Goal: Information Seeking & Learning: Learn about a topic

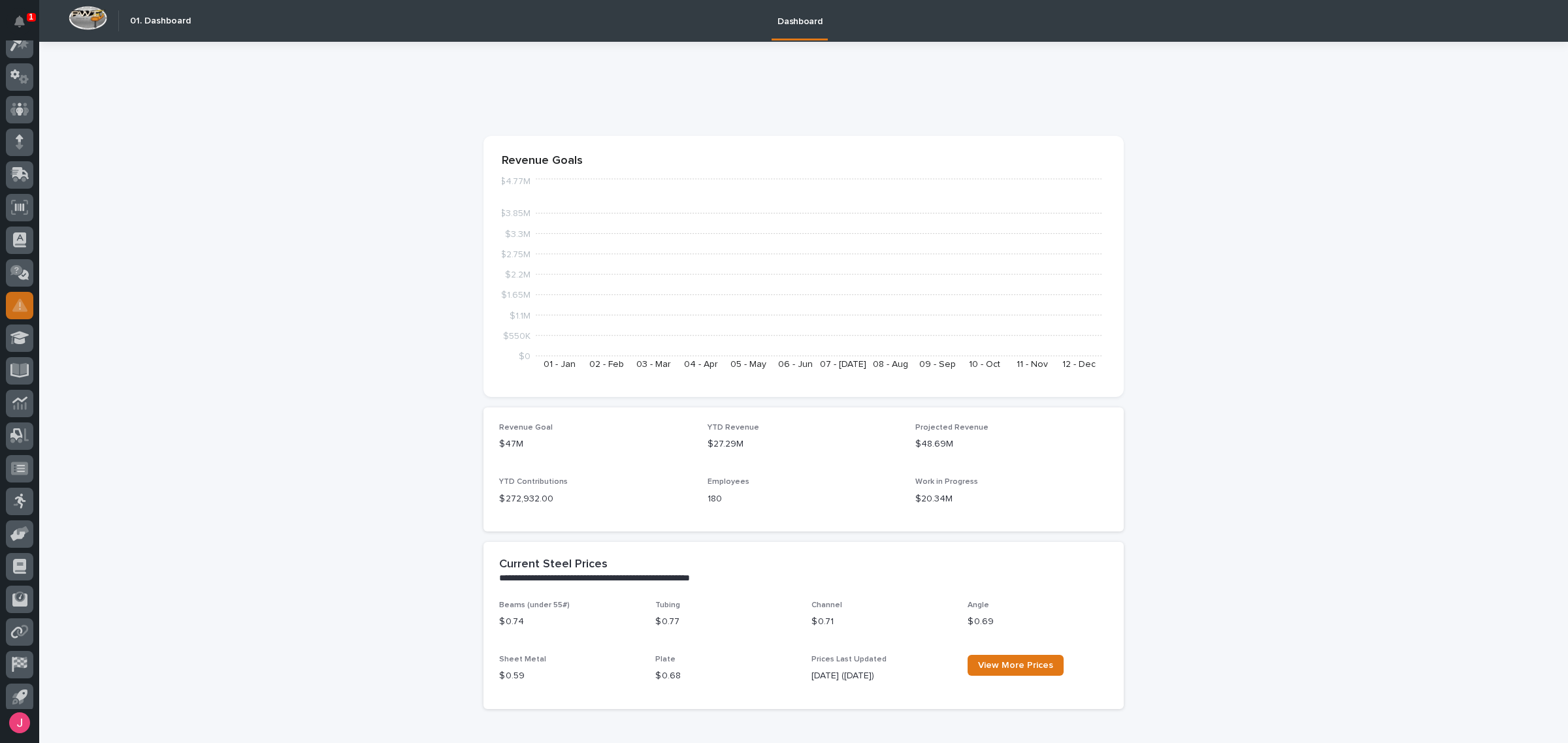
scroll to position [49, 0]
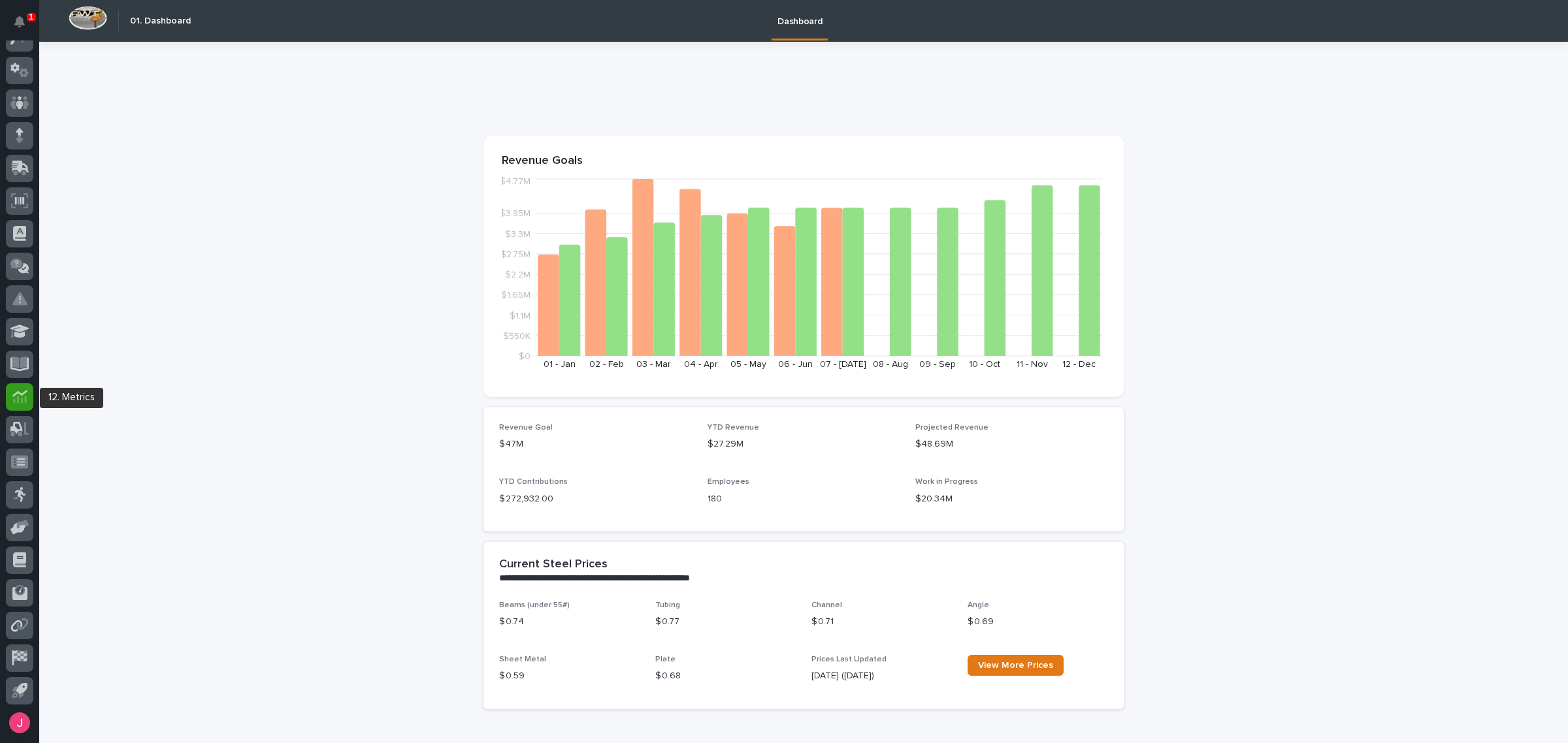
click at [24, 398] on icon at bounding box center [19, 399] width 13 height 8
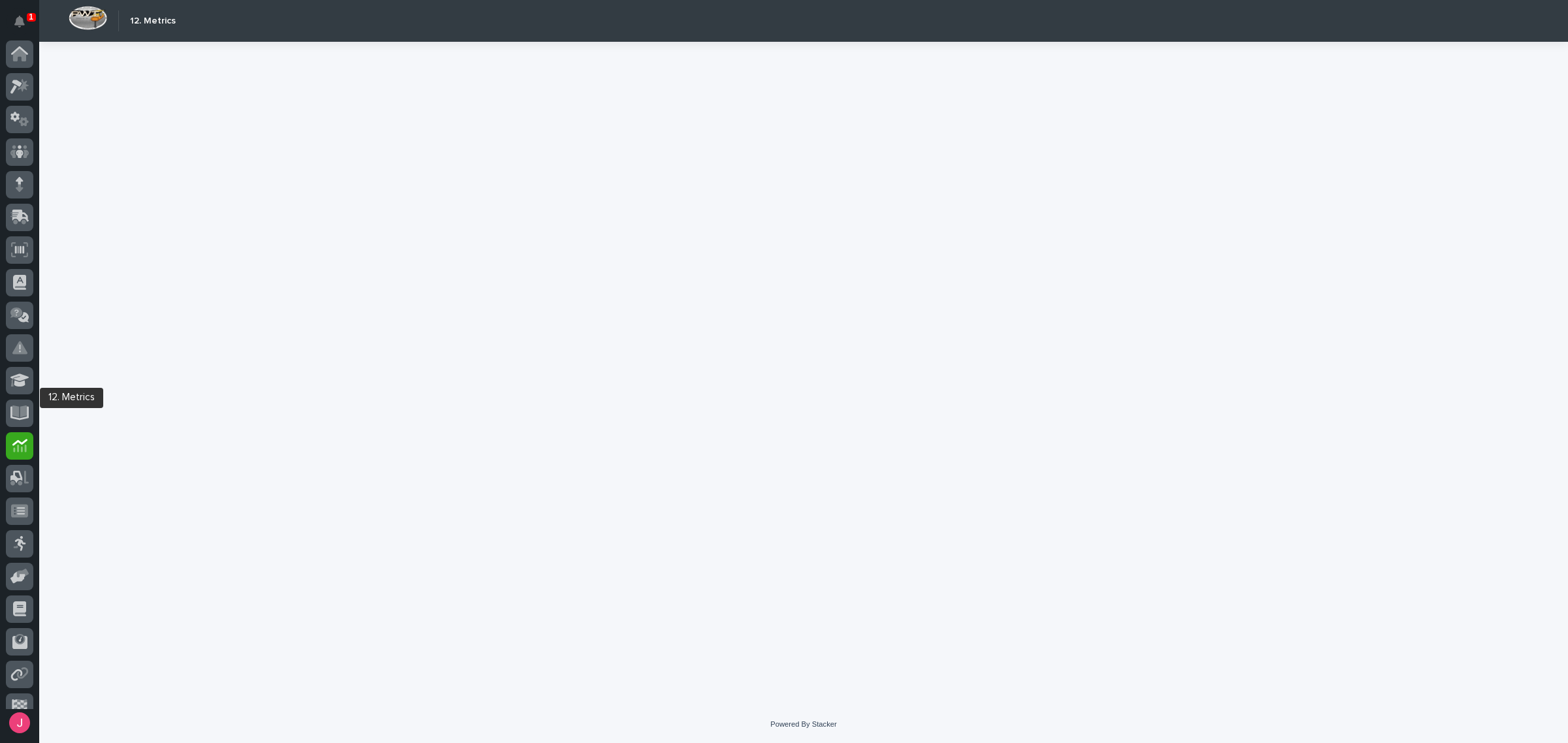
scroll to position [49, 0]
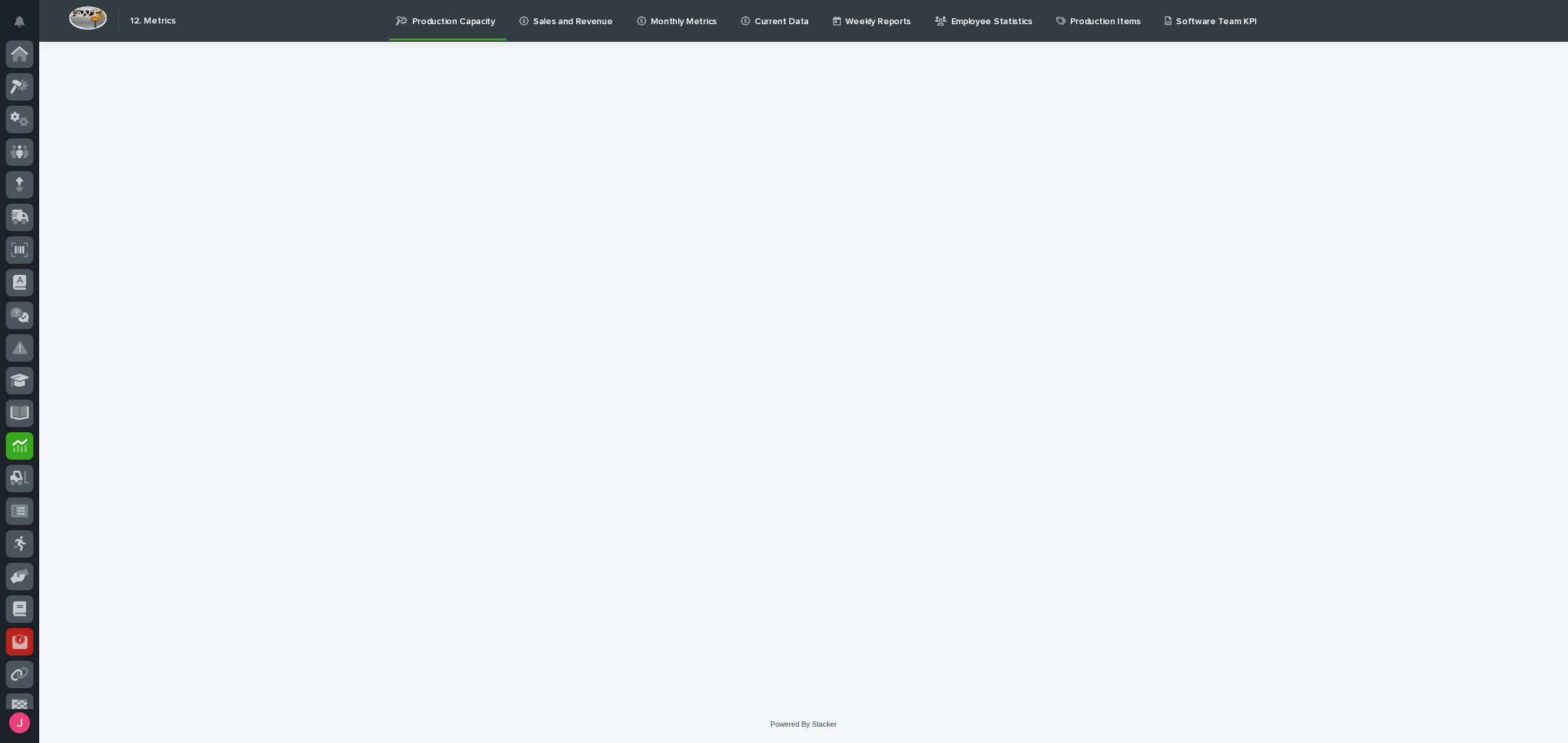
scroll to position [49, 0]
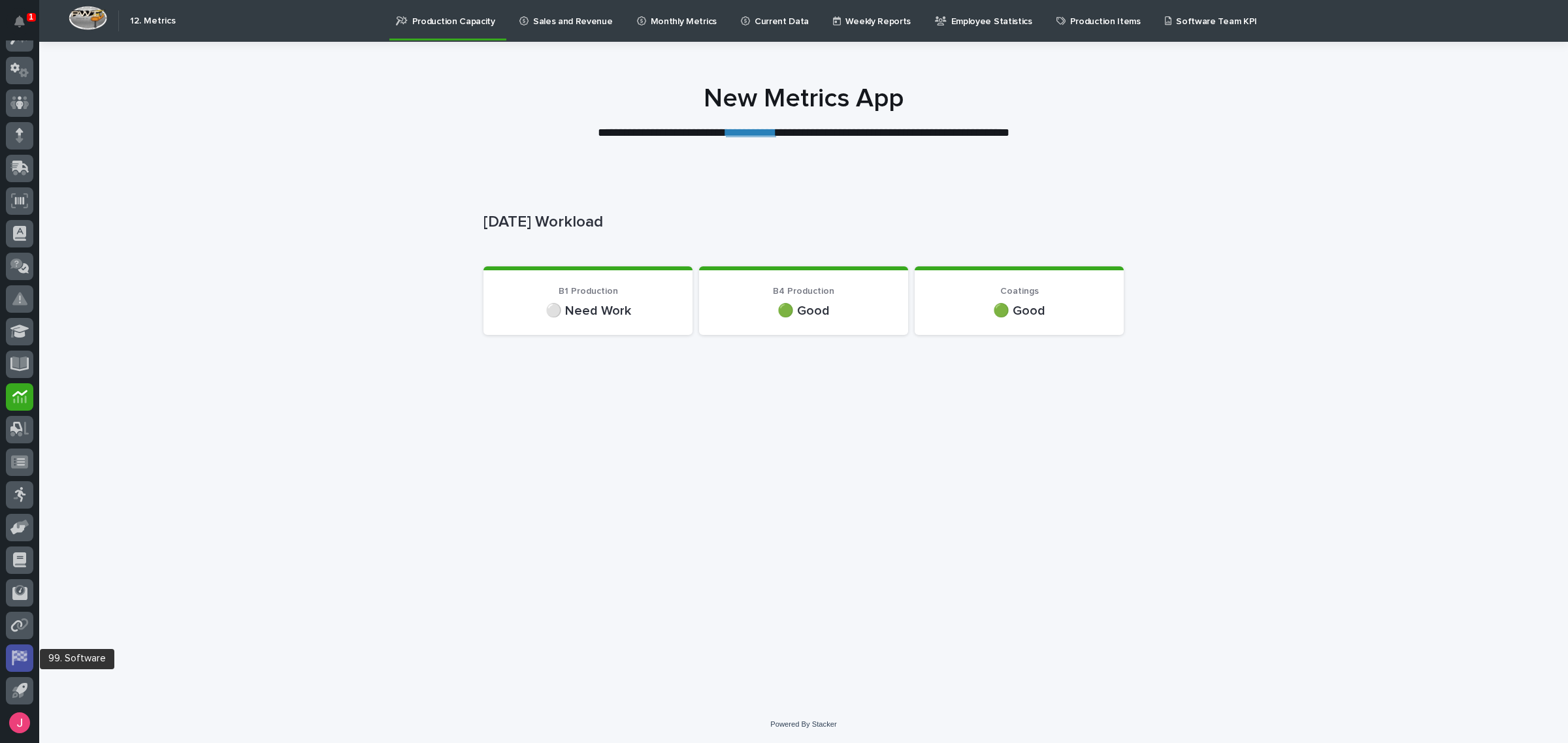
click at [23, 649] on div at bounding box center [19, 658] width 27 height 27
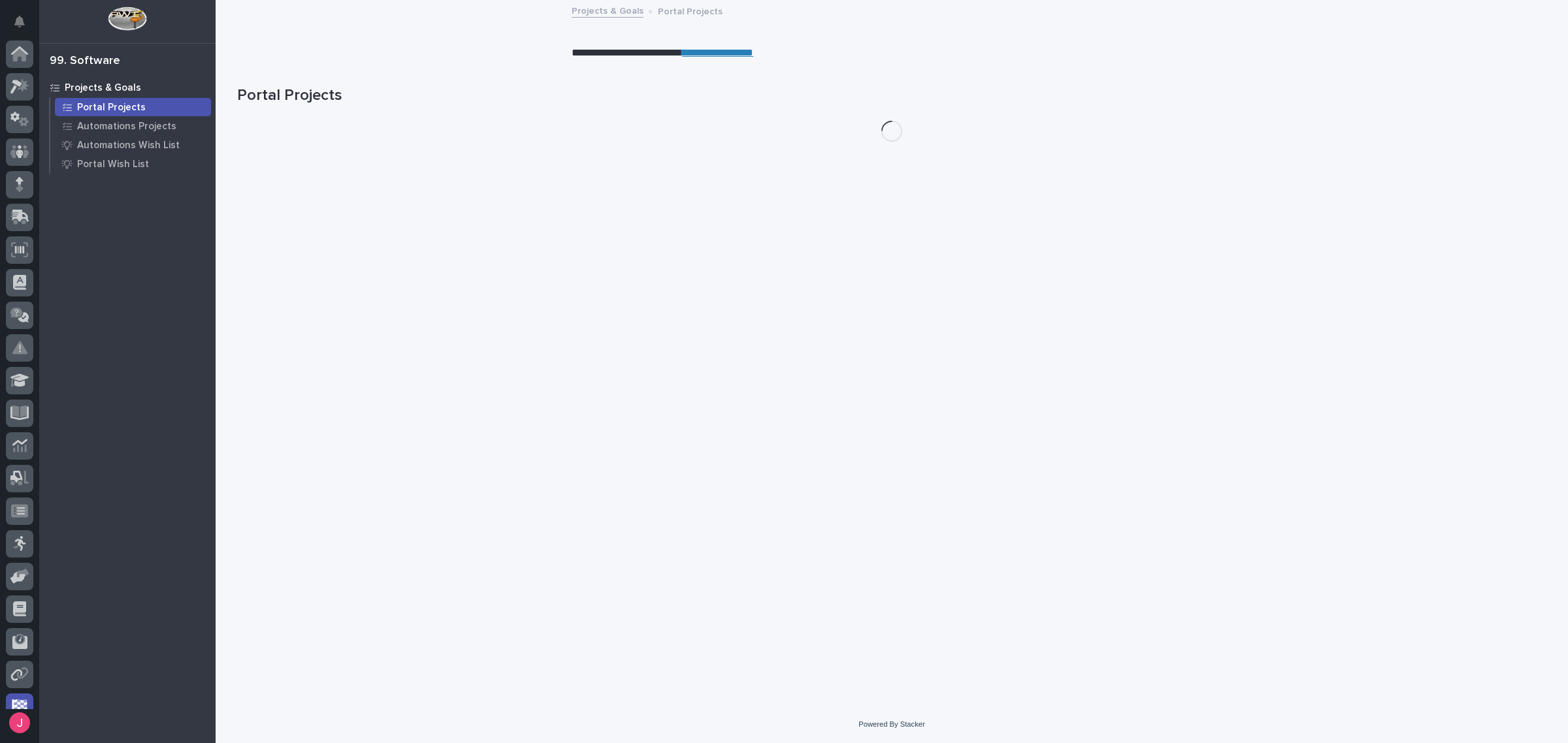
scroll to position [49, 0]
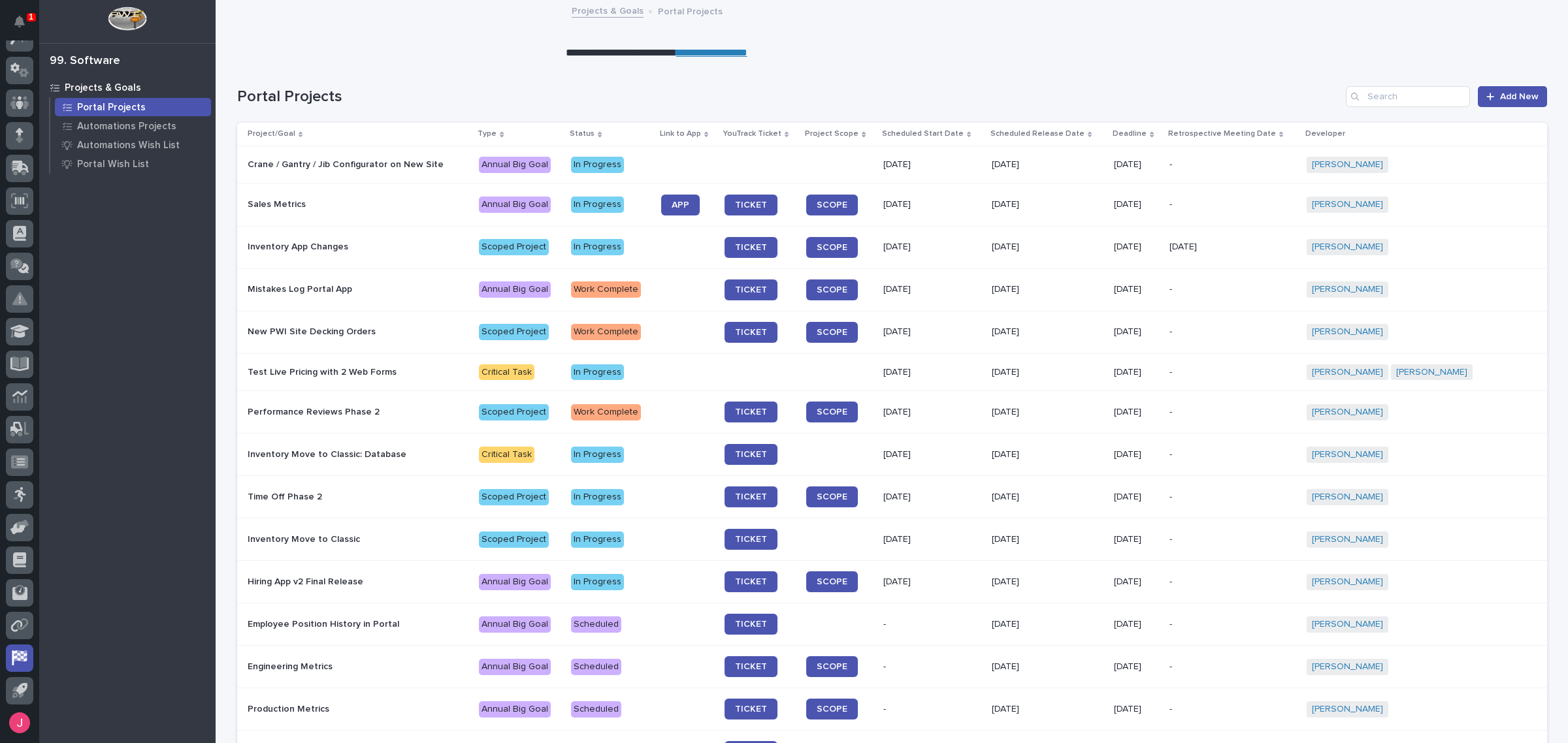
click at [1147, 139] on p "Deadline" at bounding box center [1129, 134] width 34 height 14
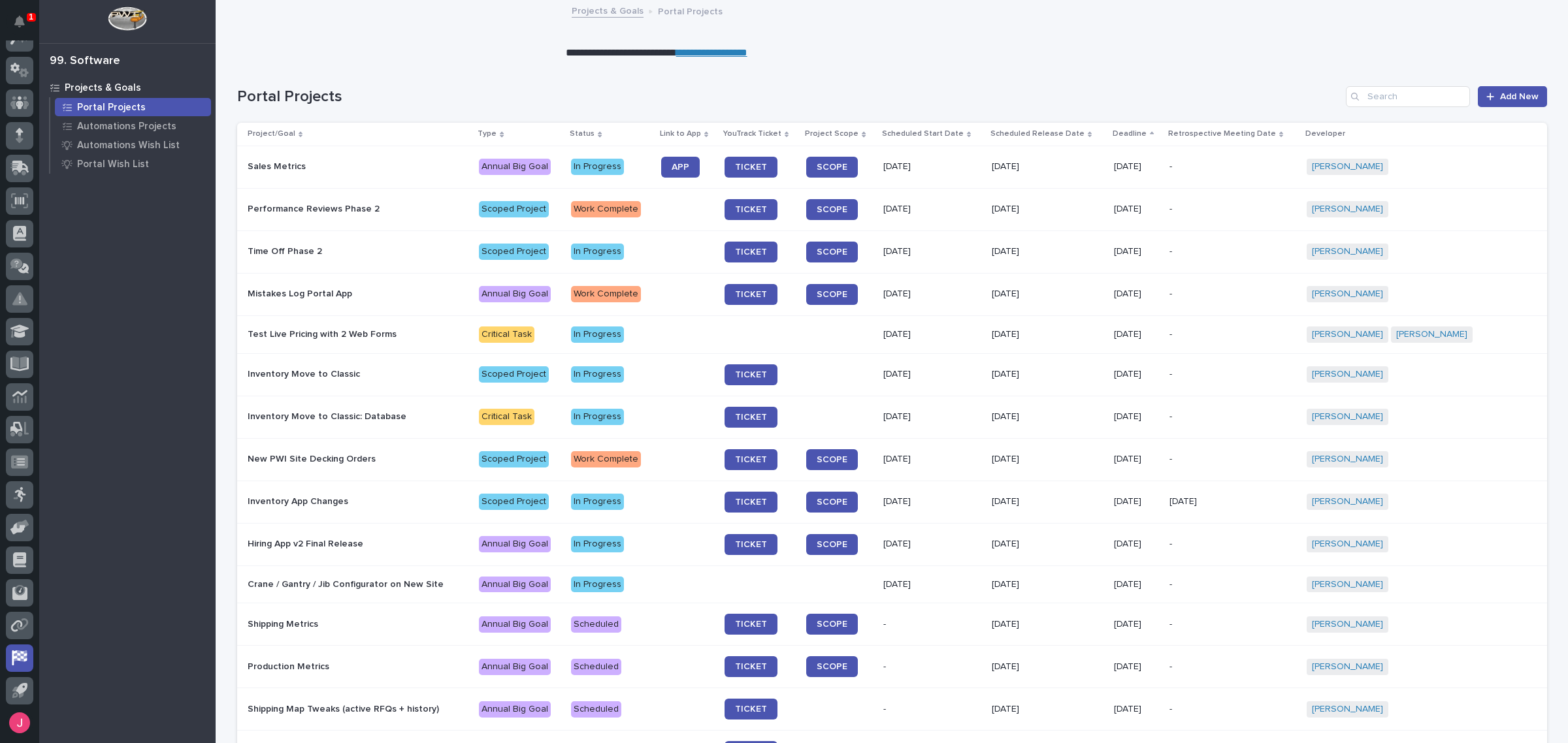
drag, startPoint x: 988, startPoint y: 55, endPoint x: 997, endPoint y: 70, distance: 17.5
click at [997, 57] on p "**********" at bounding box center [886, 53] width 640 height 15
click at [508, 70] on div "Portal Projects Add New" at bounding box center [892, 91] width 1310 height 62
click at [27, 17] on div "1" at bounding box center [31, 17] width 9 height 9
click at [418, 50] on div "**********" at bounding box center [885, 50] width 1340 height 20
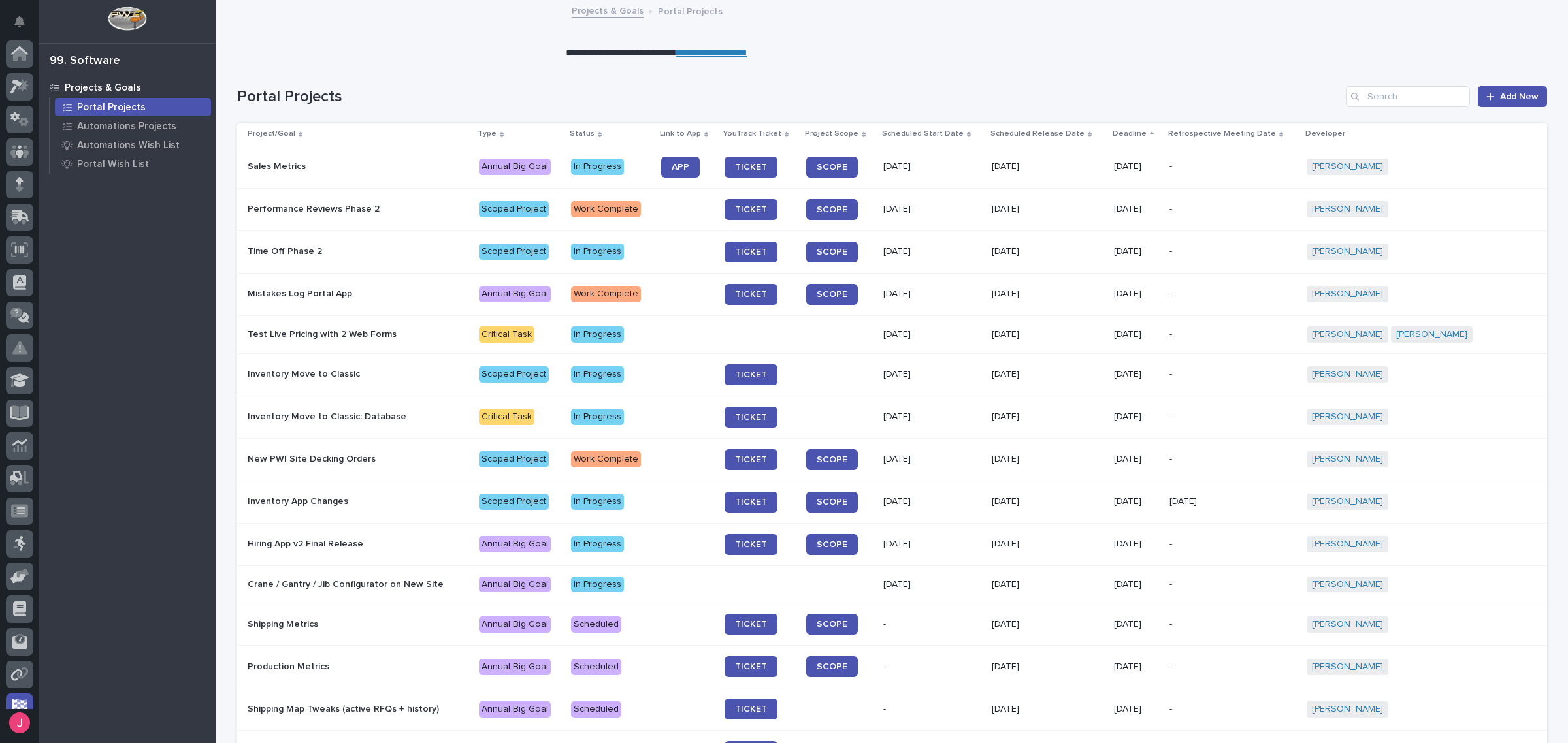
click at [445, 55] on div "**********" at bounding box center [885, 50] width 1340 height 20
click at [13, 447] on icon at bounding box center [19, 446] width 15 height 15
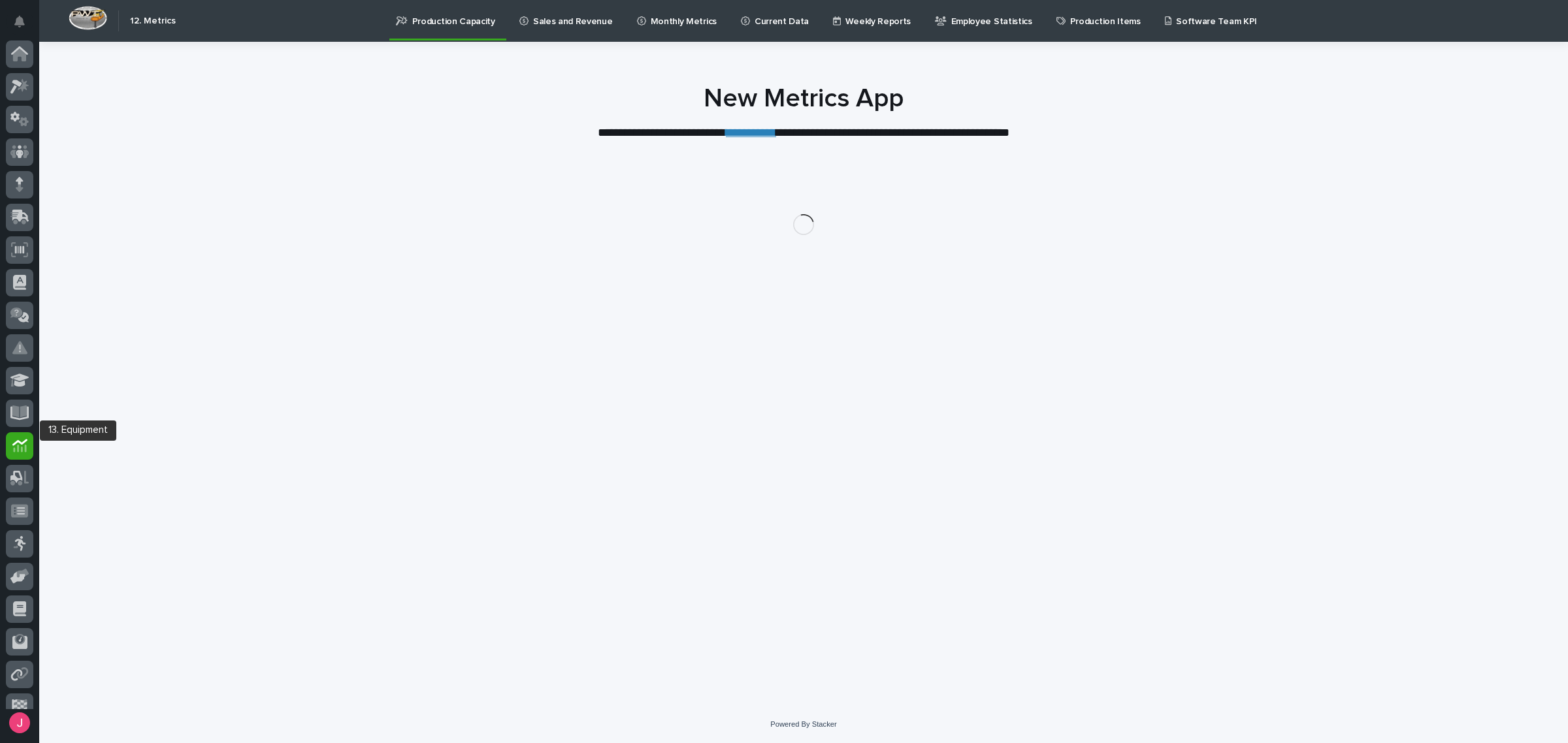
scroll to position [49, 0]
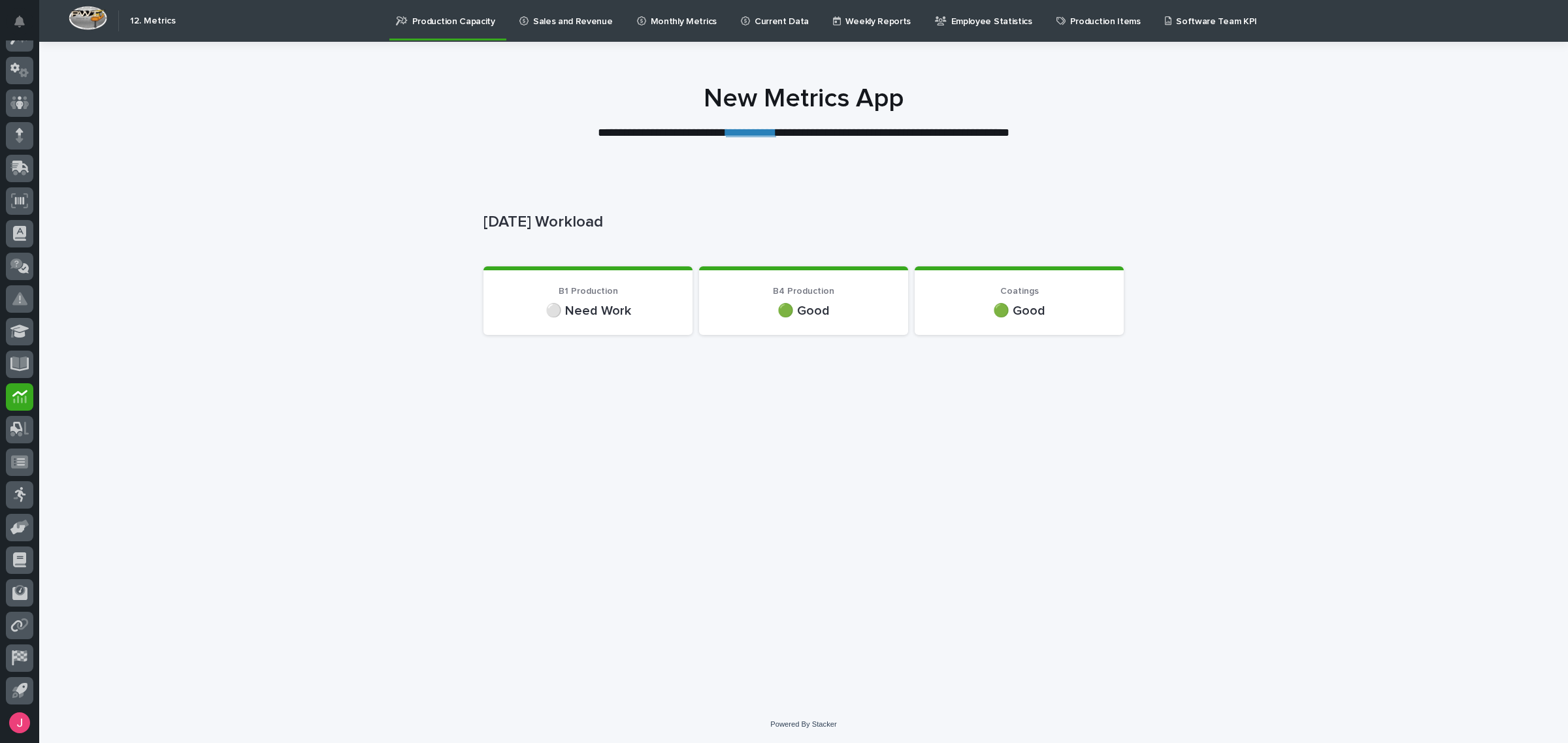
click at [752, 131] on link "**********" at bounding box center [751, 133] width 50 height 11
click at [552, 37] on link "Sales and Revenue" at bounding box center [569, 20] width 101 height 40
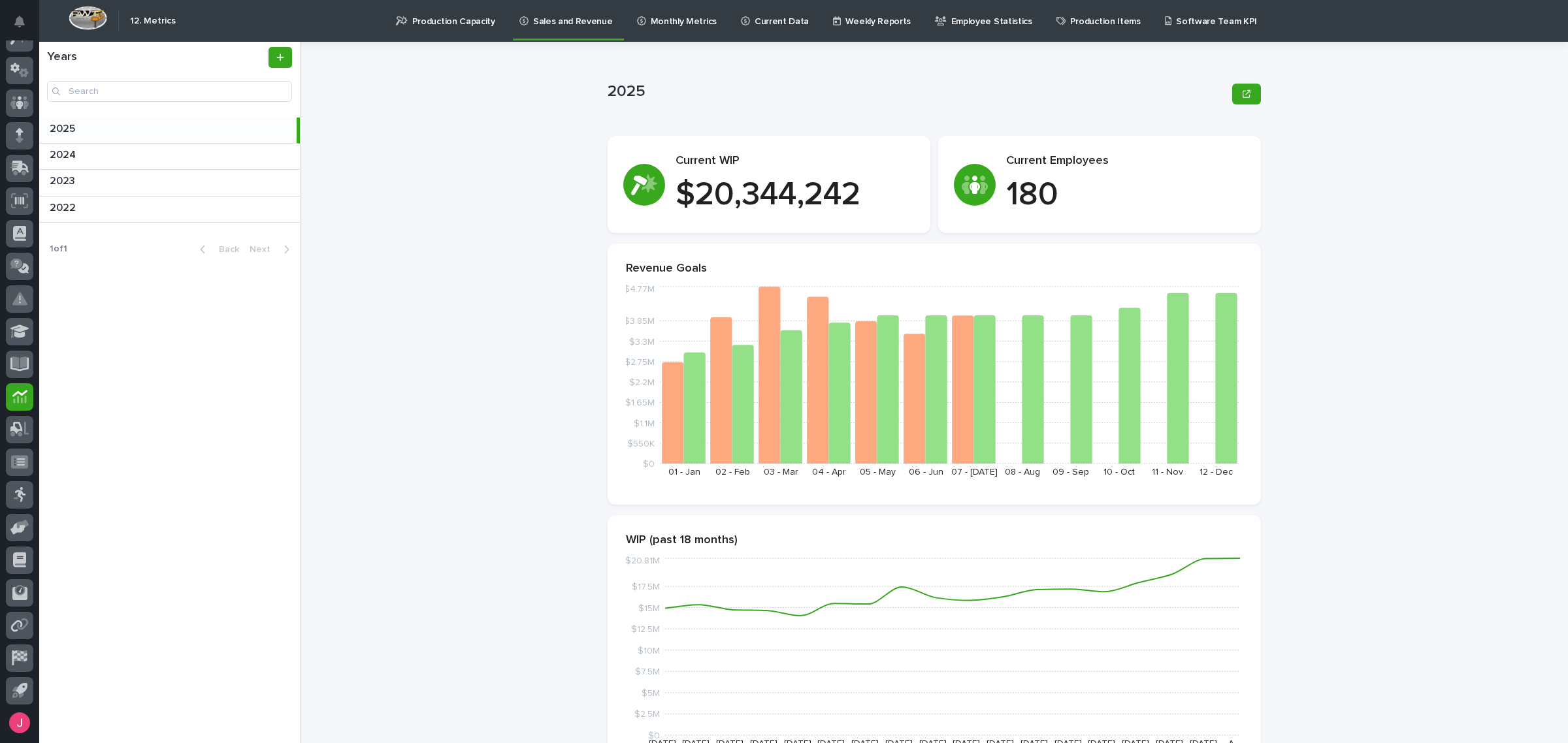
click at [661, 21] on p "Monthly Metrics" at bounding box center [683, 14] width 66 height 27
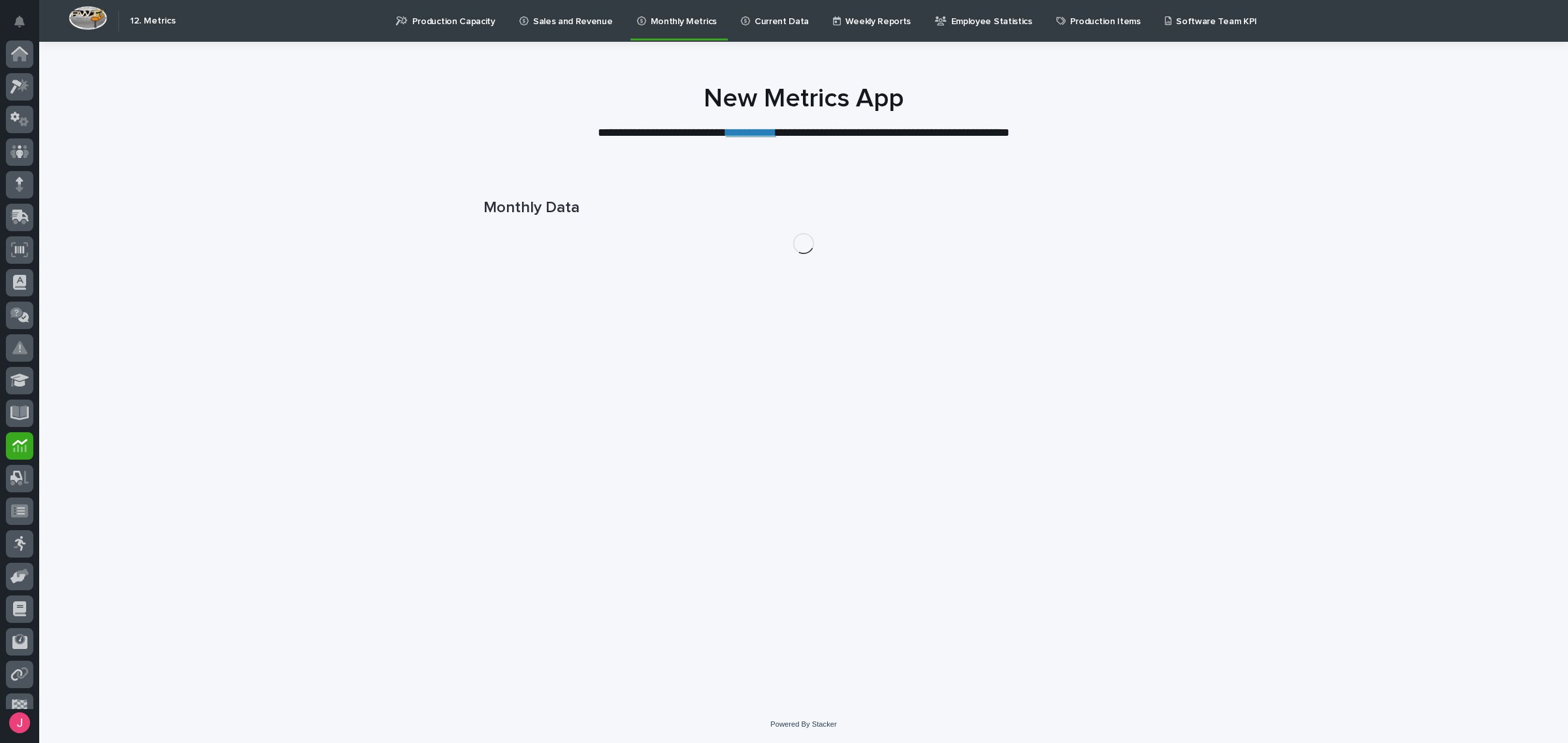
scroll to position [49, 0]
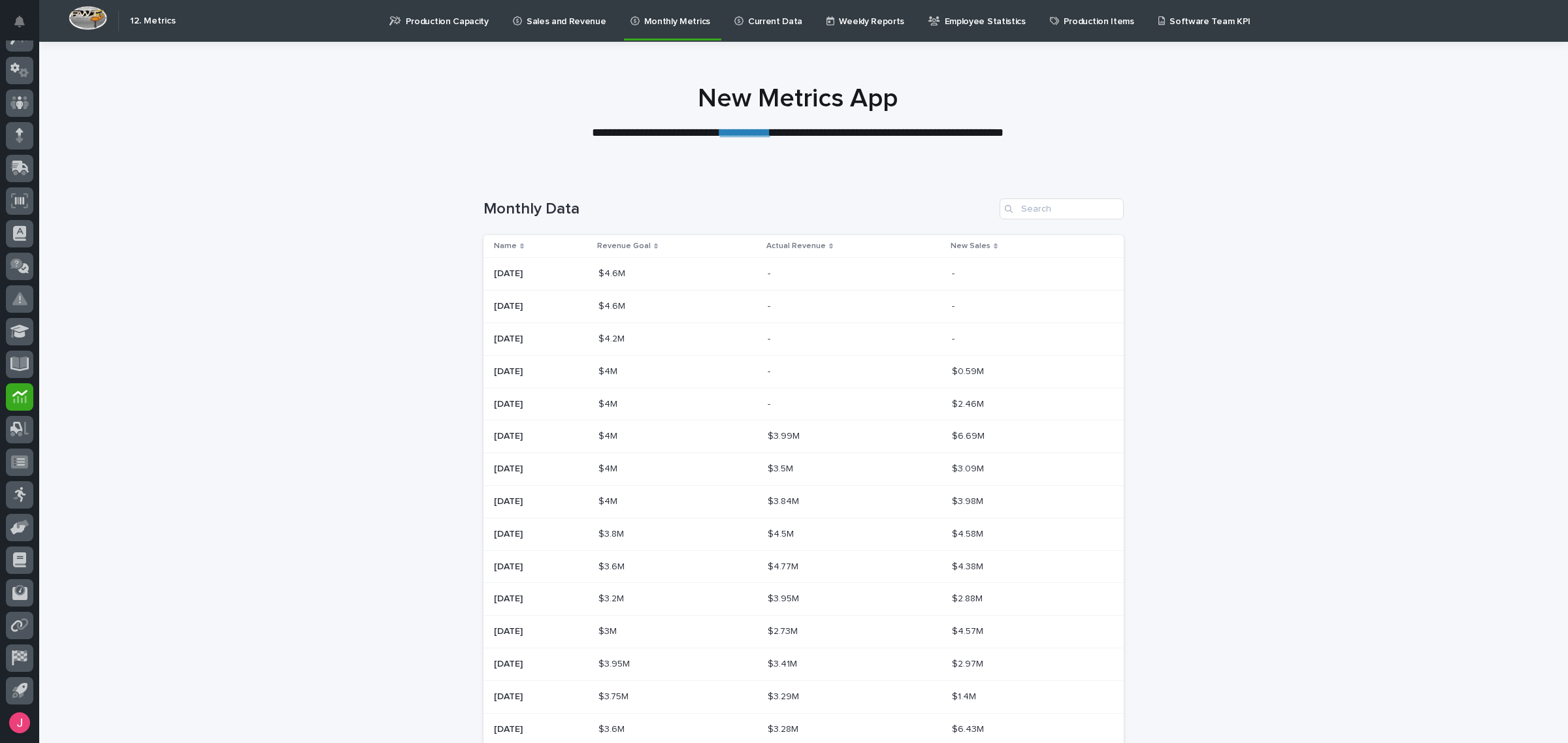
drag, startPoint x: 788, startPoint y: 17, endPoint x: 750, endPoint y: 23, distance: 38.5
click at [775, 22] on div "Current Data" at bounding box center [770, 20] width 85 height 40
click at [750, 23] on p "Current Data" at bounding box center [775, 14] width 55 height 27
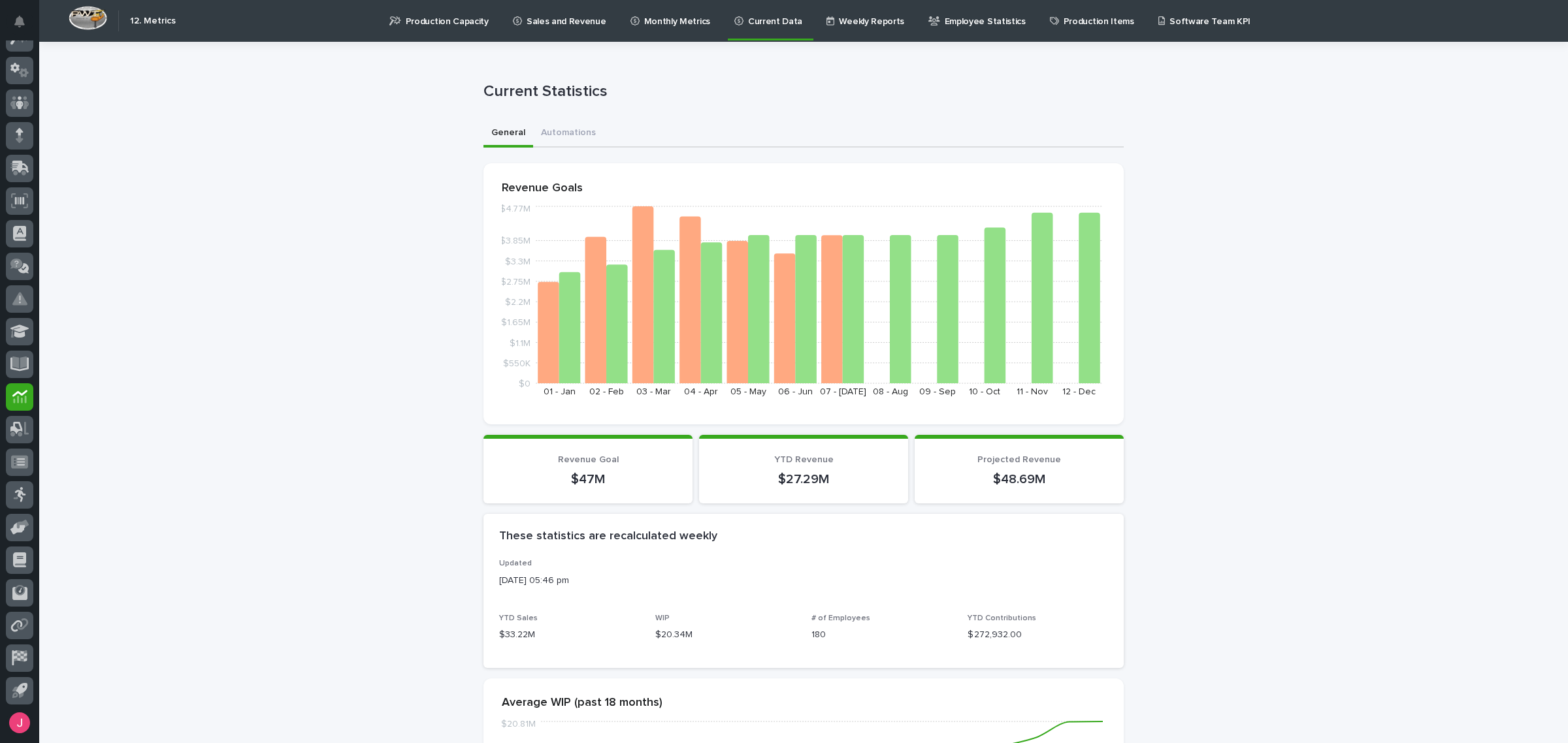
click at [839, 5] on p "Weekly Reports" at bounding box center [871, 14] width 65 height 27
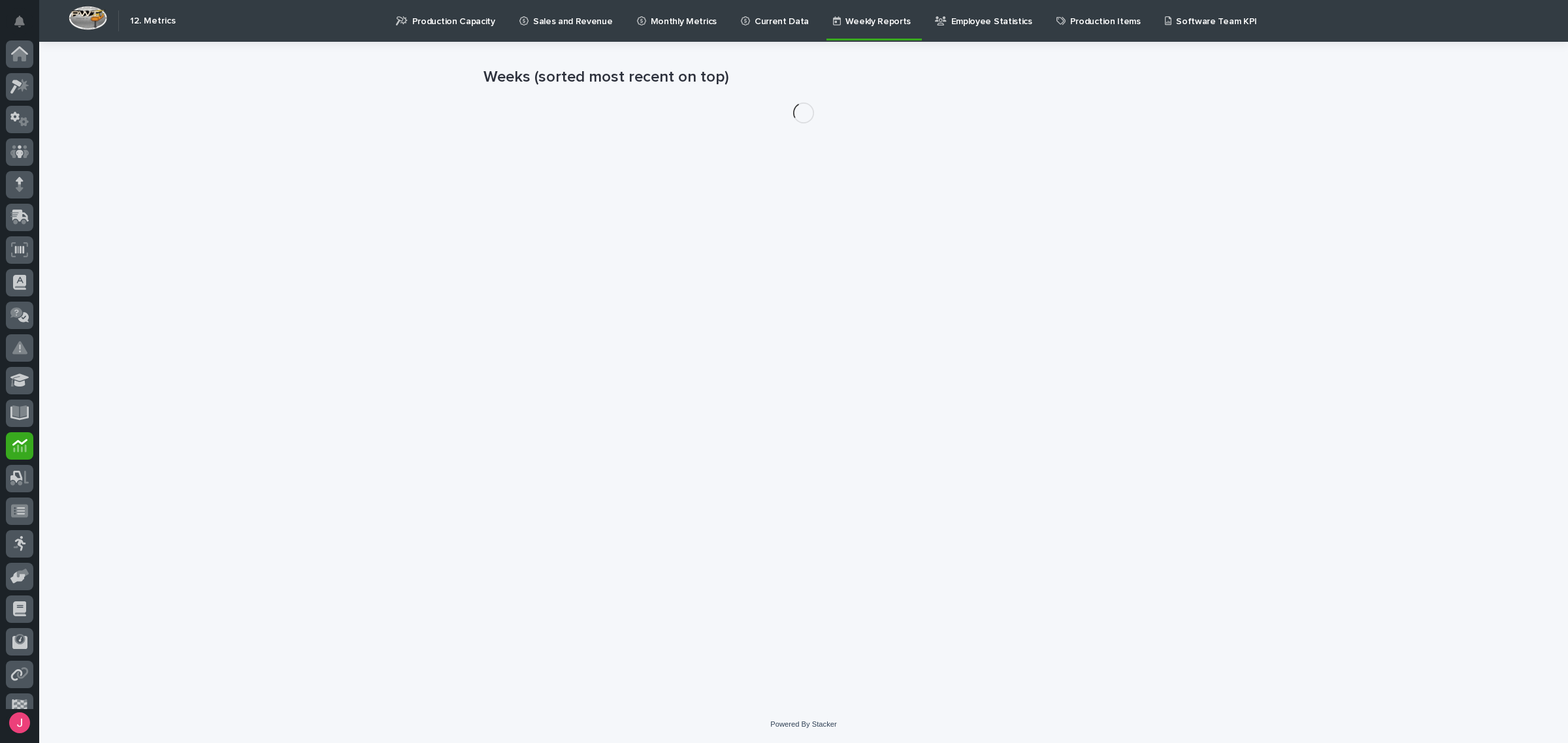
scroll to position [49, 0]
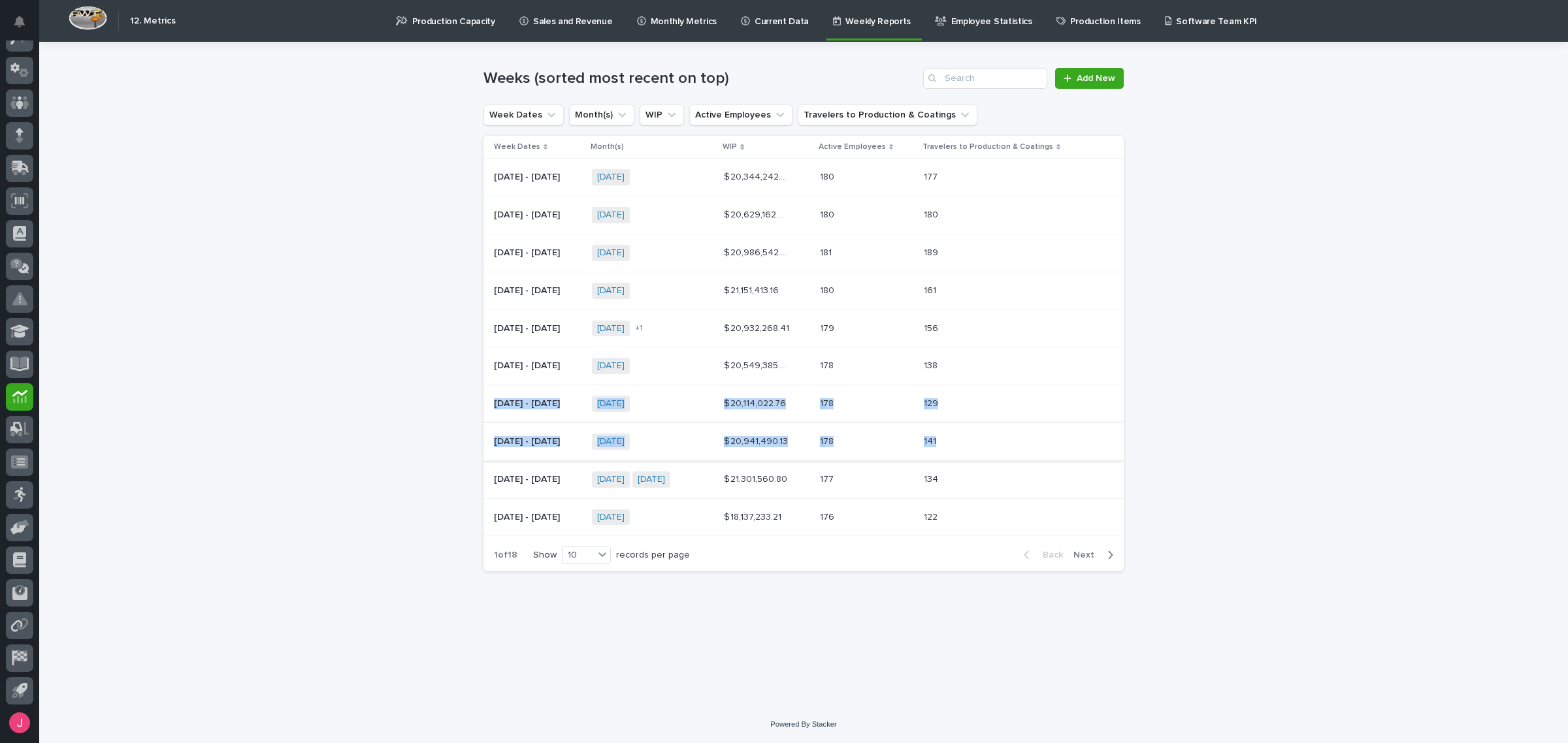
drag, startPoint x: 1029, startPoint y: 366, endPoint x: 961, endPoint y: 458, distance: 114.4
click at [961, 458] on tbody "[DATE] - [DATE] [DATE] - 8/30/[DATE] + 0 $ 20,344,242.00 $ 20,344,242.00 180 18…" at bounding box center [803, 347] width 640 height 378
click at [1231, 472] on div "Loading... Saving… Loading... Saving… Weeks (sorted most recent on top) Add New…" at bounding box center [803, 373] width 1529 height 664
click at [979, 29] on link "Employee Statistics" at bounding box center [986, 20] width 105 height 40
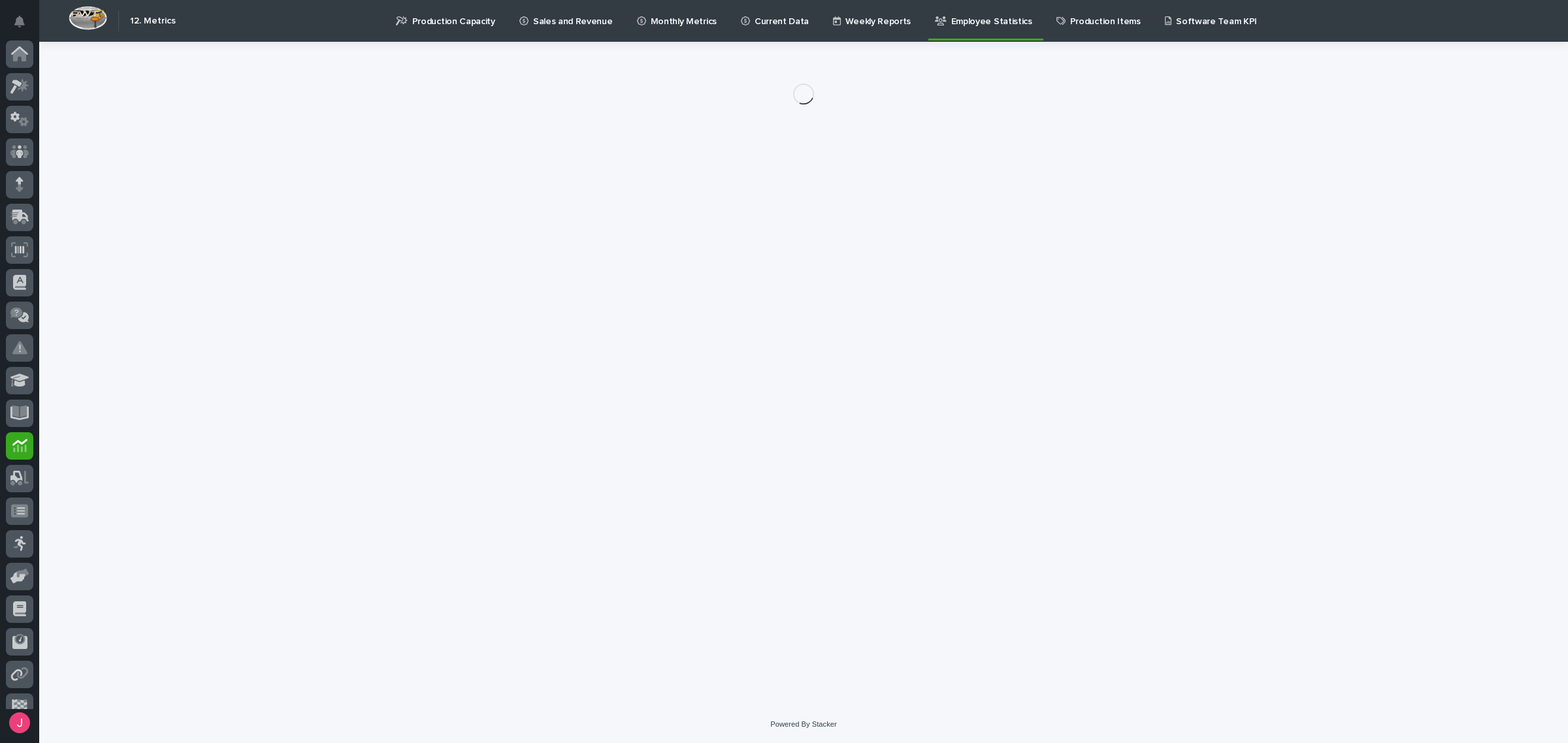
scroll to position [49, 0]
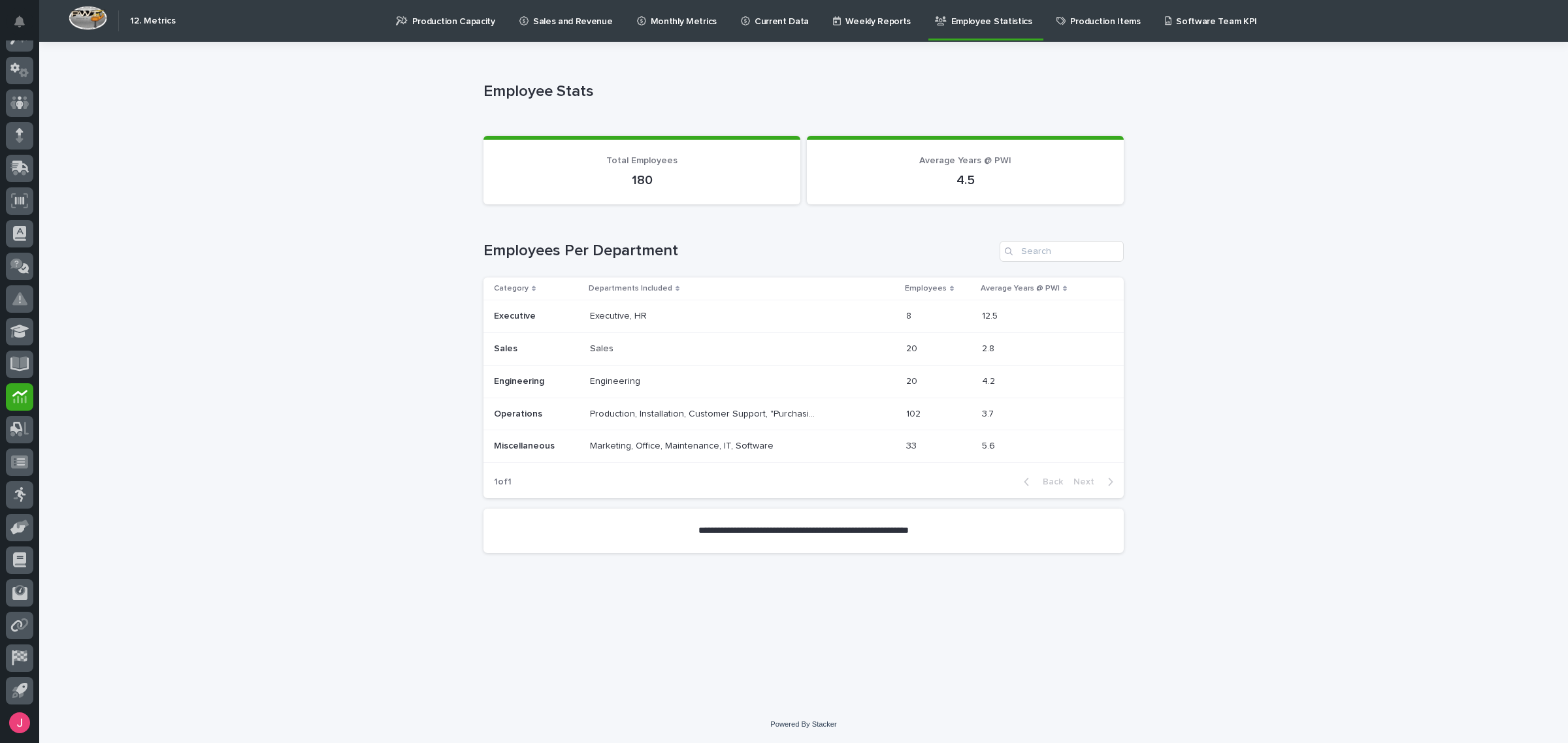
drag, startPoint x: 1059, startPoint y: 43, endPoint x: 1063, endPoint y: 24, distance: 19.4
click at [1060, 40] on div "My Settings Log Out " 12. Metrics " was added to your account Open 12. Metrics …" at bounding box center [803, 371] width 1529 height 743
click at [1070, 24] on p "Production Items" at bounding box center [1105, 14] width 70 height 27
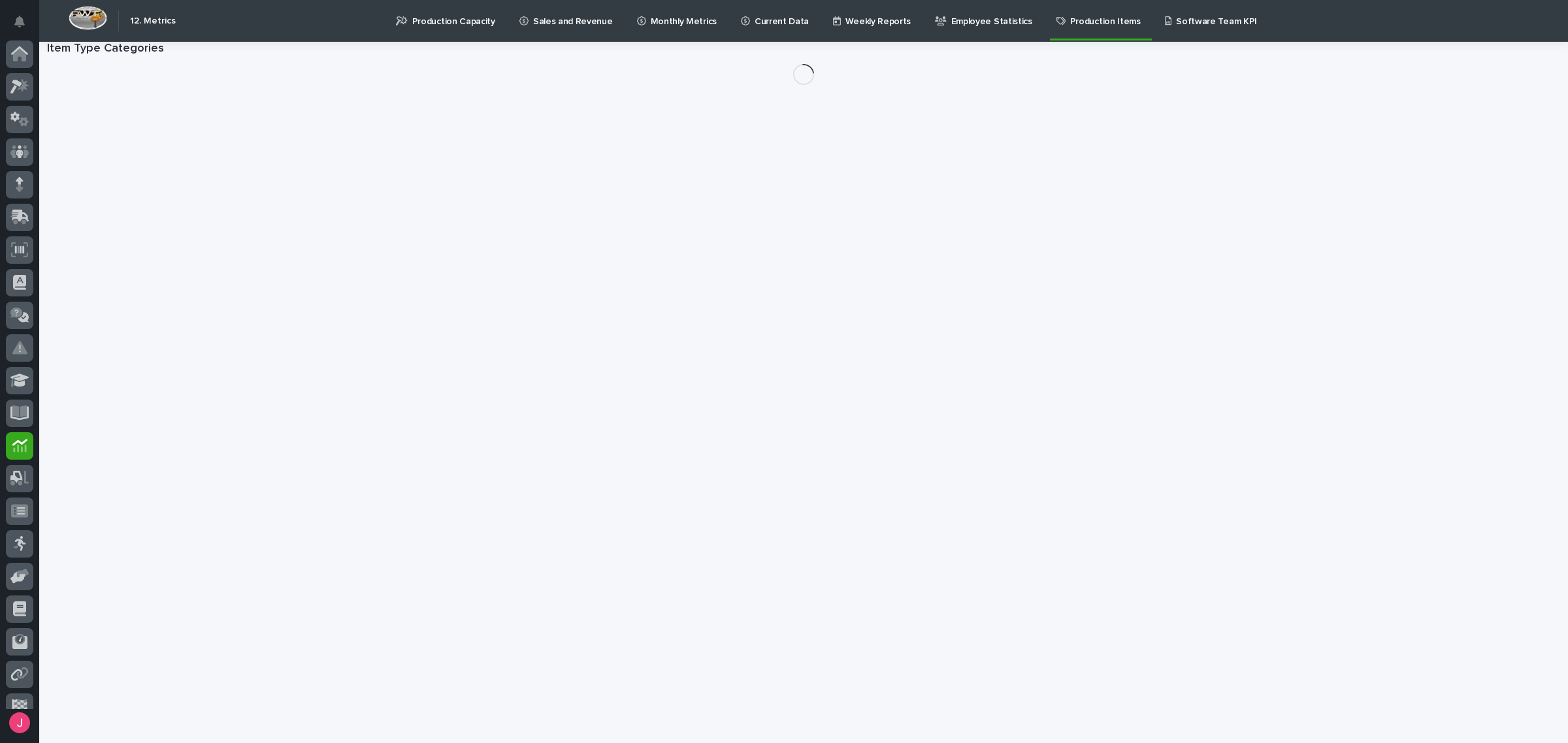
scroll to position [49, 0]
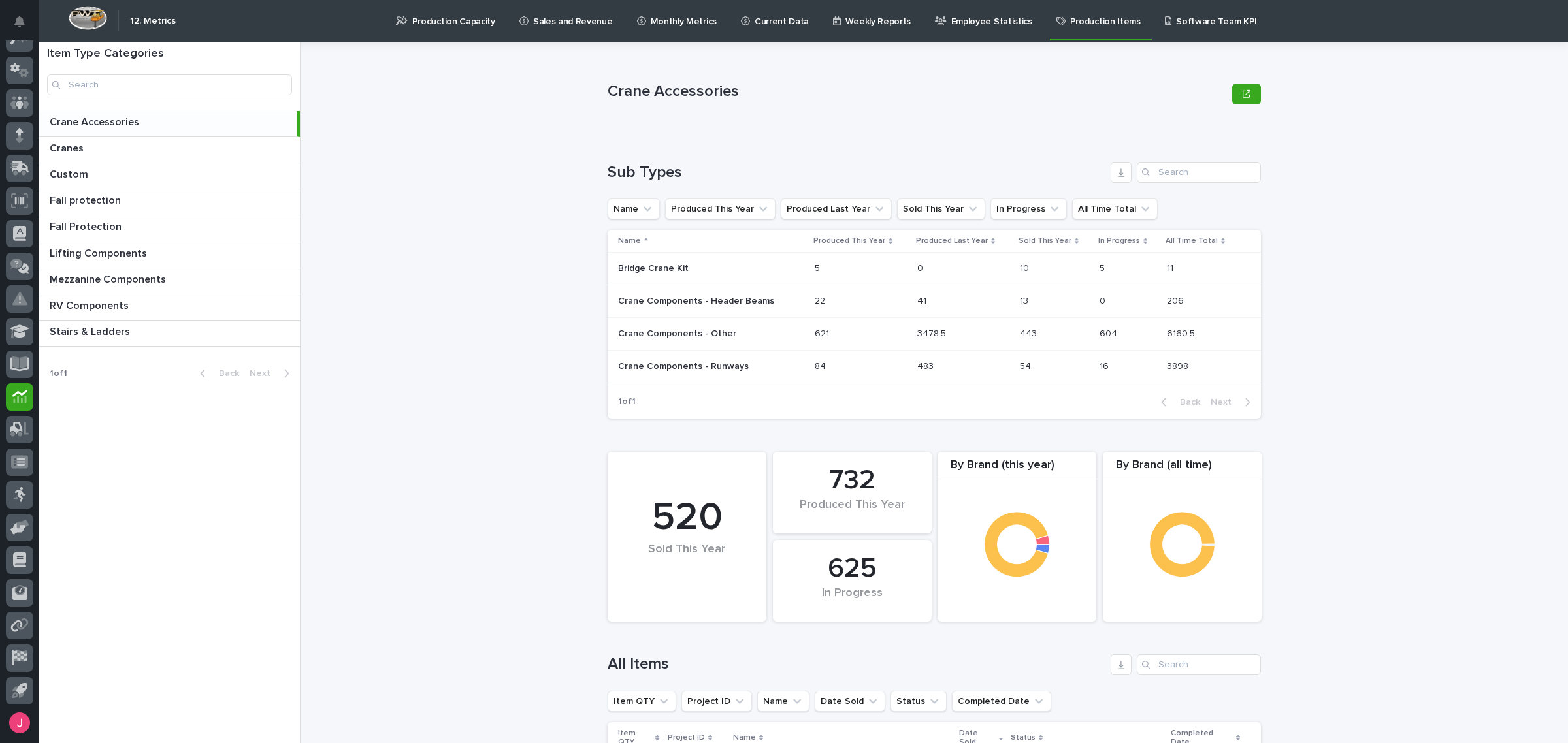
click at [1184, 21] on p "Software Team KPI" at bounding box center [1216, 14] width 81 height 27
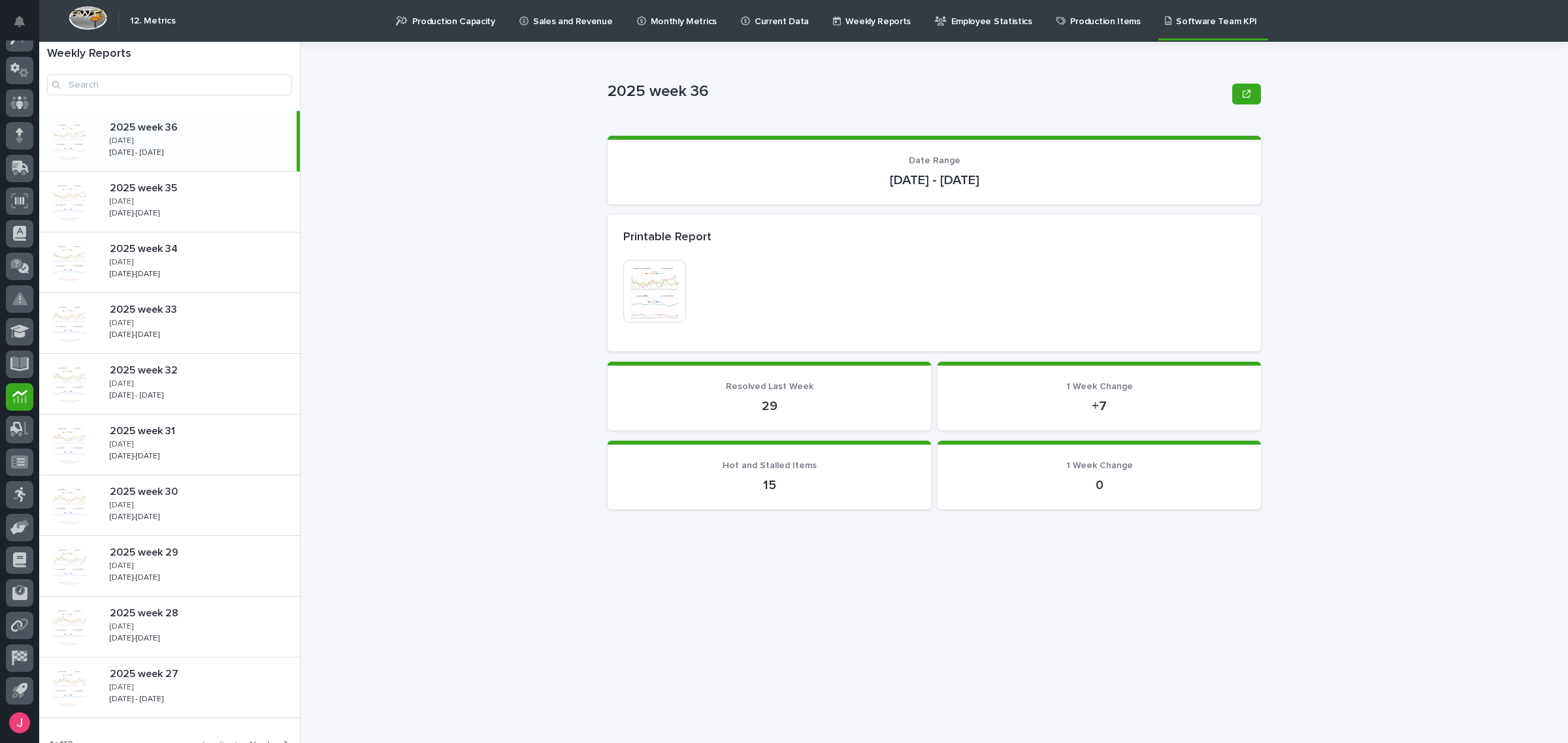
click at [1055, 28] on link "Production Items" at bounding box center [1101, 20] width 91 height 40
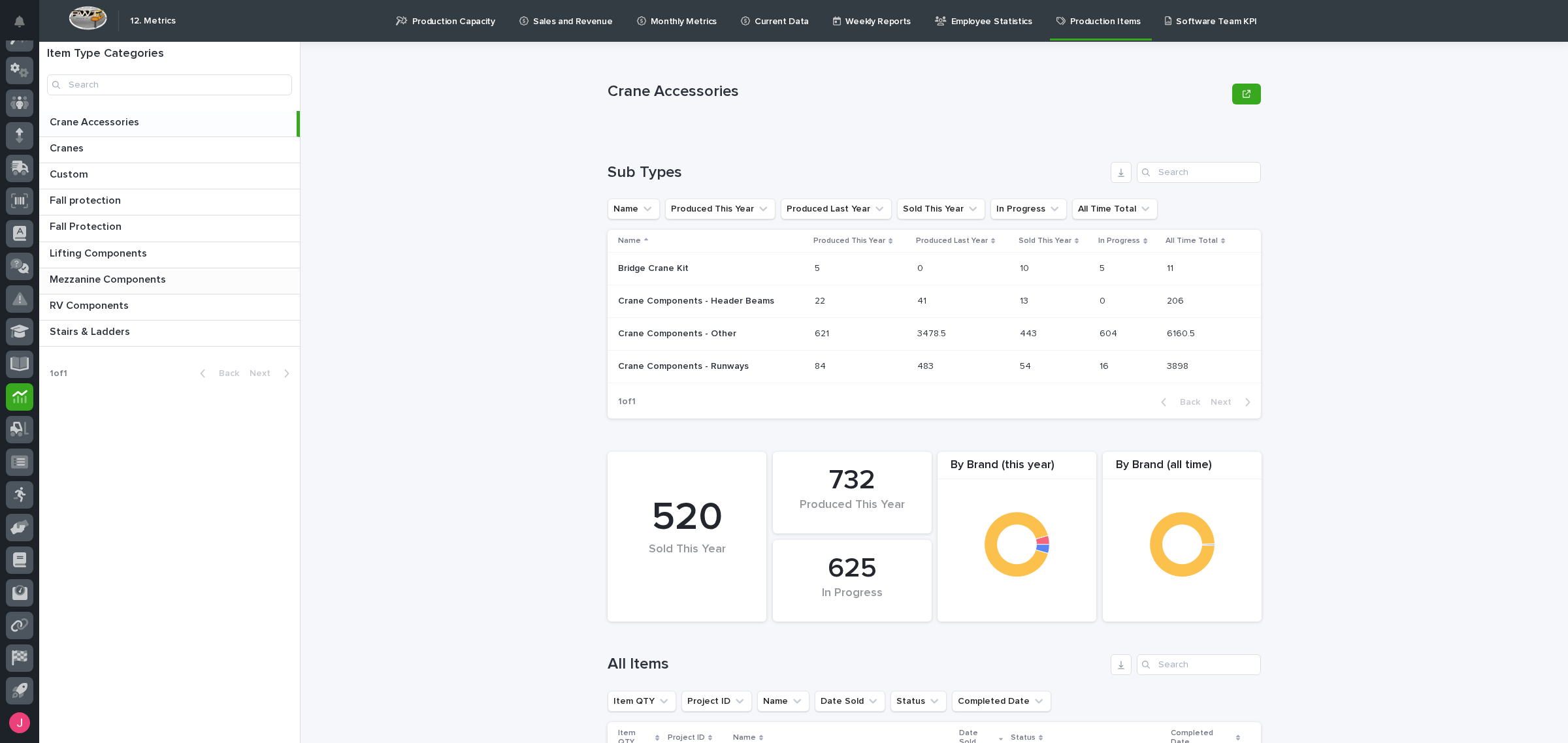
click at [151, 284] on p "Mezzanine Components" at bounding box center [109, 279] width 119 height 15
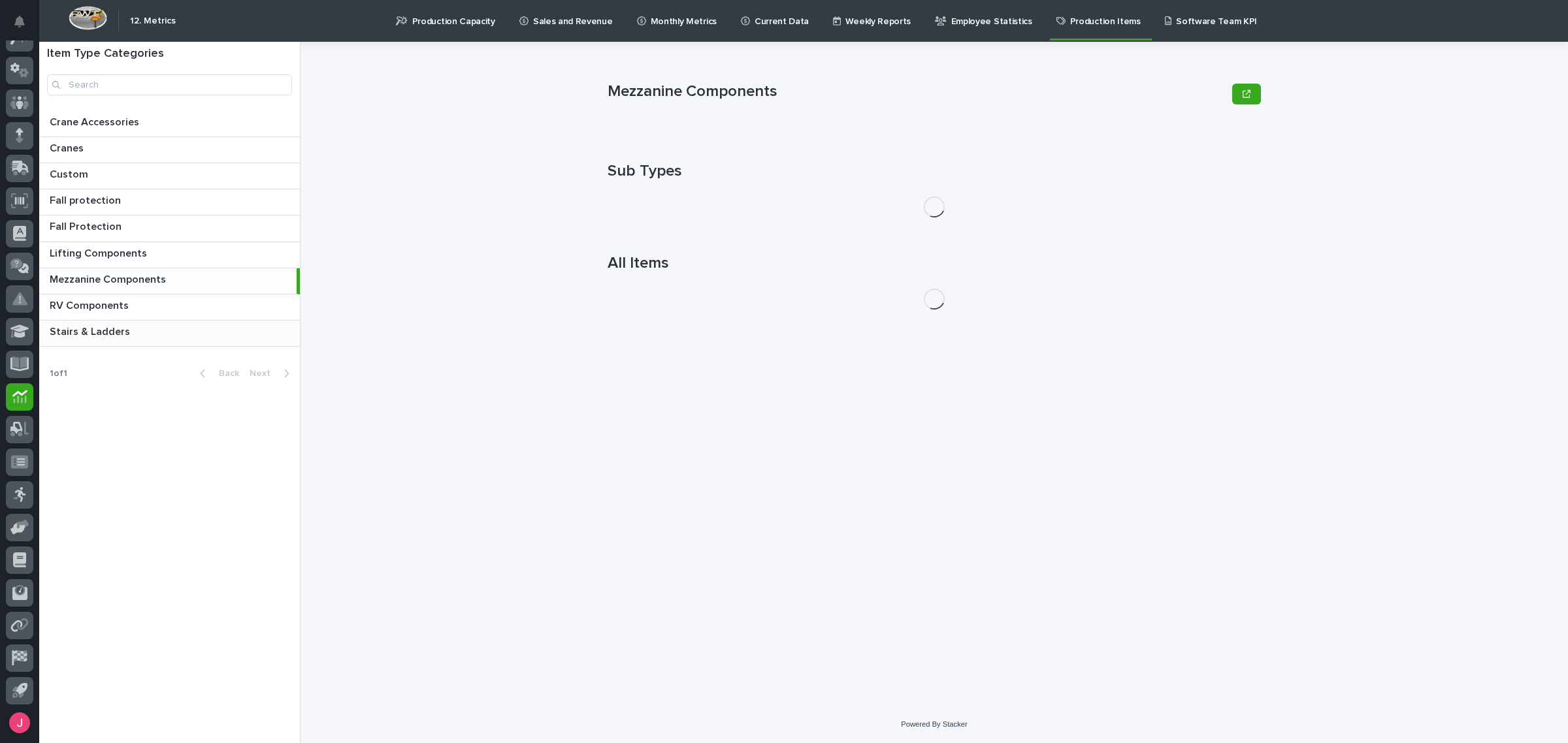
click at [167, 330] on p at bounding box center [172, 332] width 245 height 12
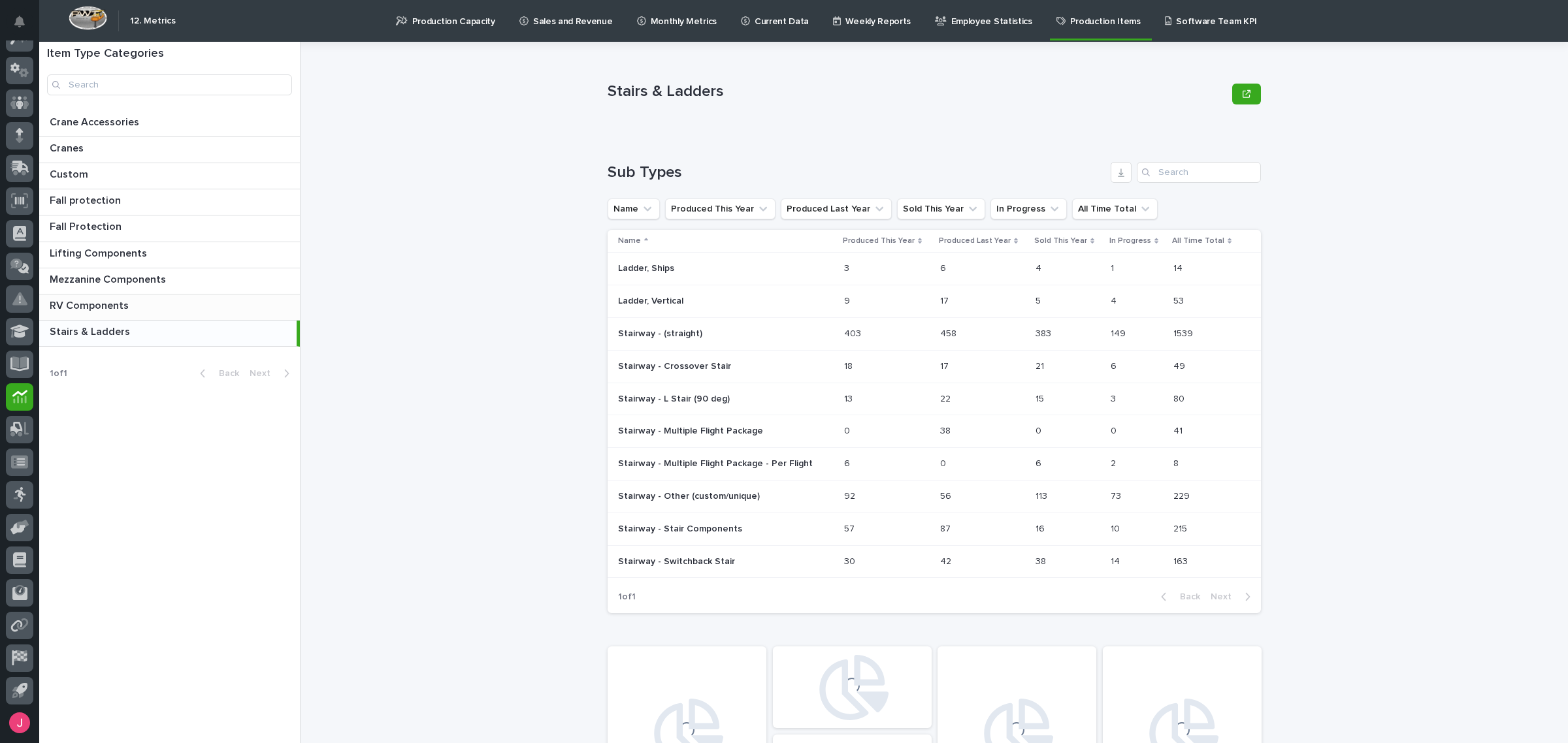
click at [195, 308] on p at bounding box center [172, 306] width 245 height 12
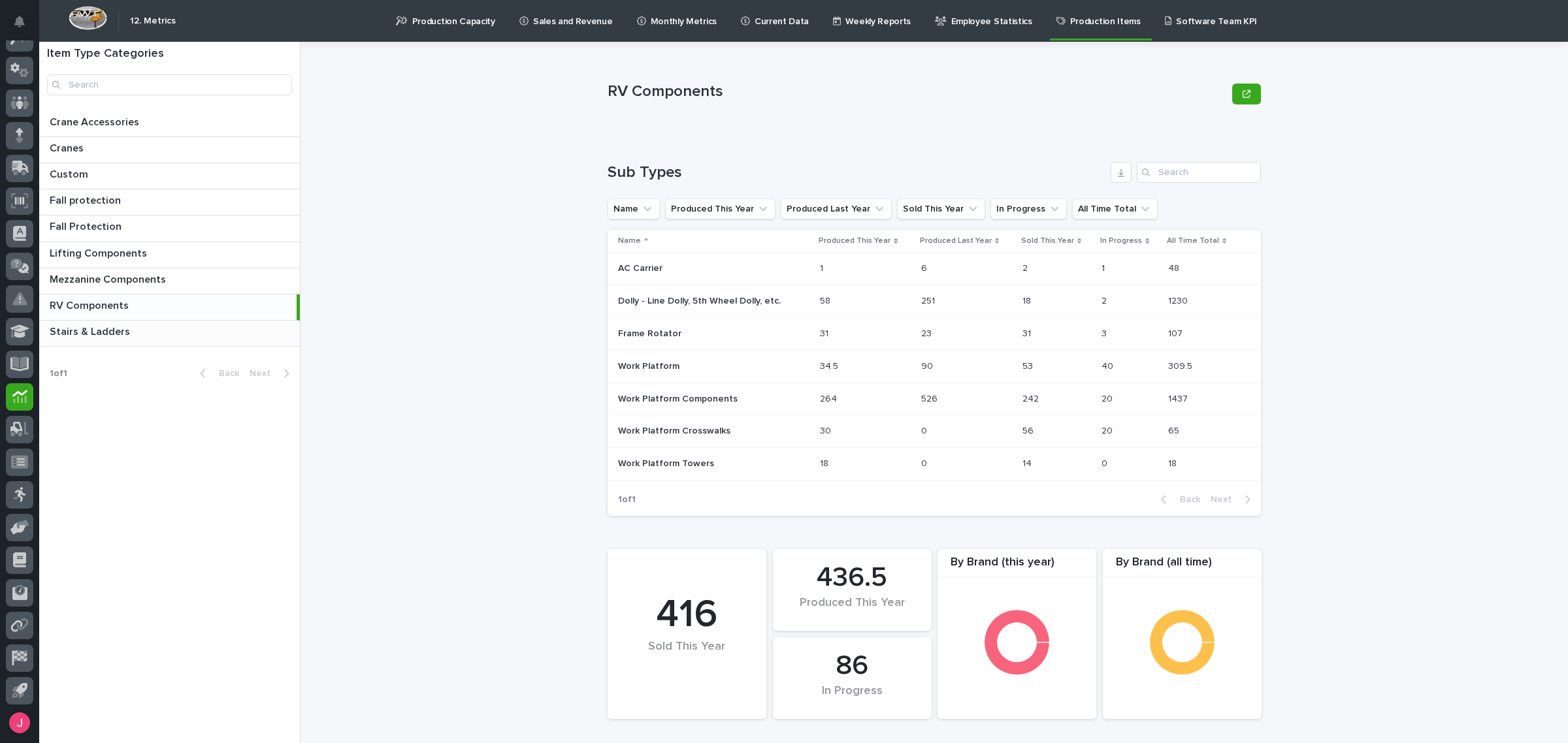
drag, startPoint x: 179, startPoint y: 329, endPoint x: 187, endPoint y: 325, distance: 8.9
click at [178, 329] on p at bounding box center [172, 332] width 245 height 12
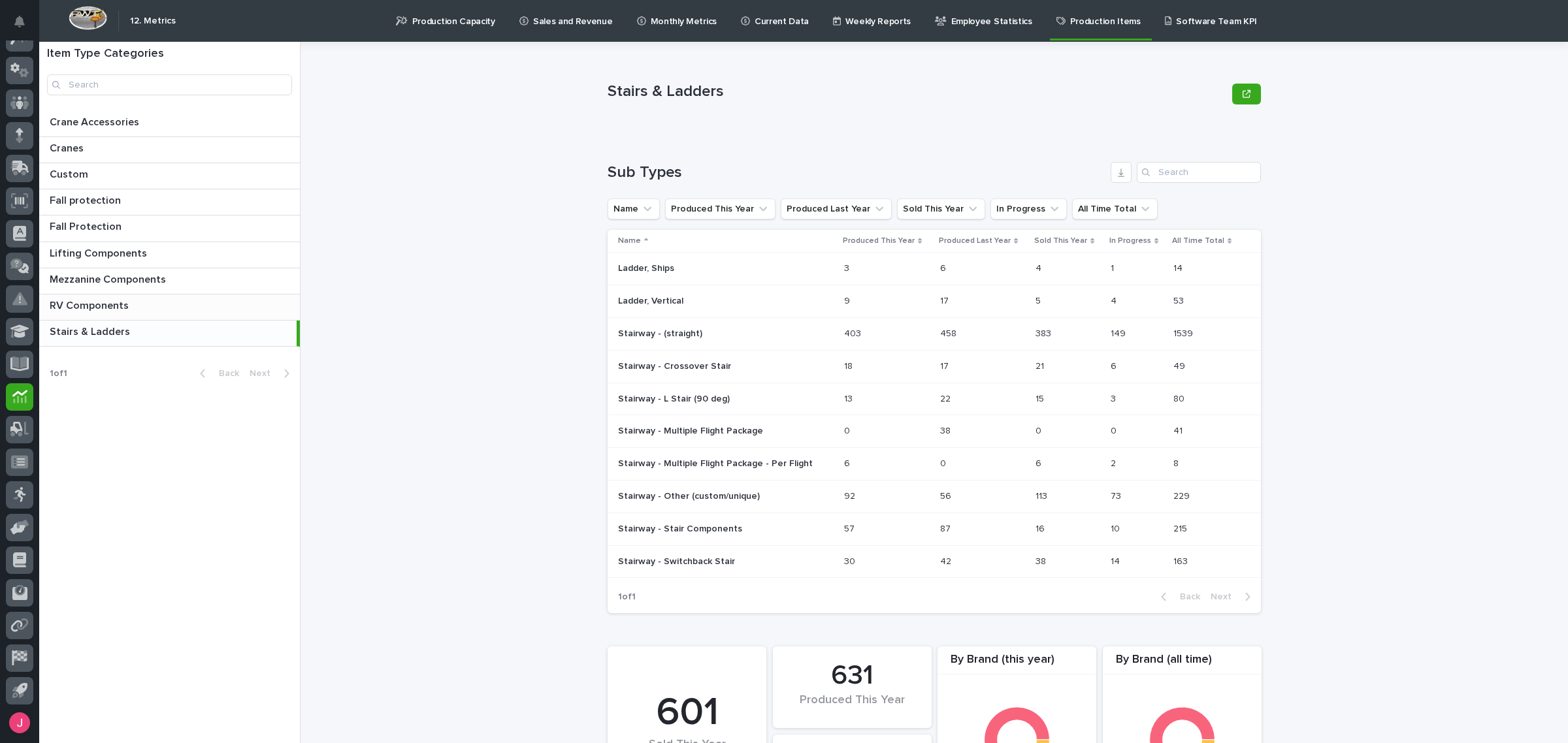
click at [139, 299] on div "RV Components RV Components" at bounding box center [169, 307] width 261 height 25
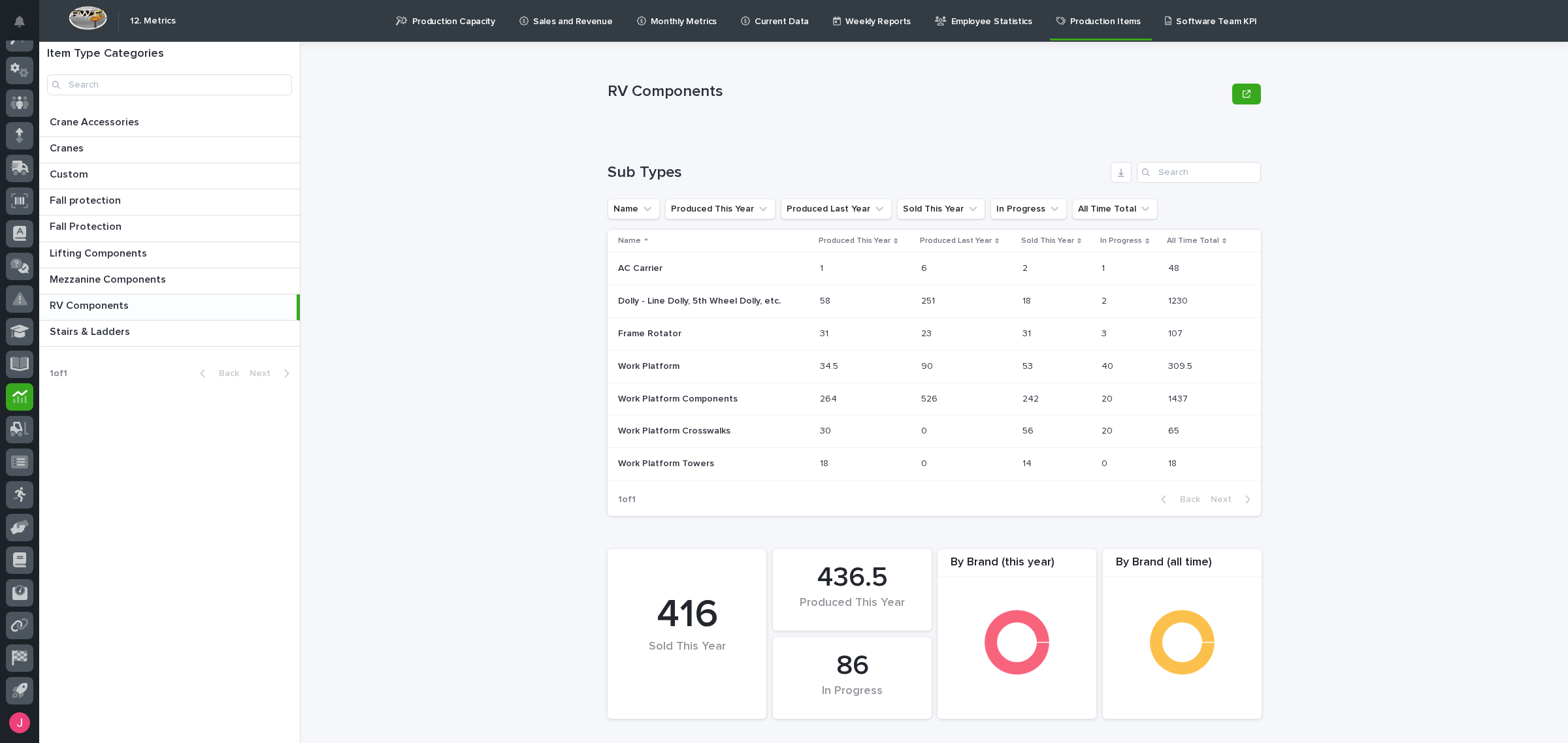
drag, startPoint x: 874, startPoint y: 505, endPoint x: 807, endPoint y: 431, distance: 99.8
click at [807, 431] on td "Work Platform Crosswalks Work Platform Crosswalks" at bounding box center [711, 431] width 207 height 32
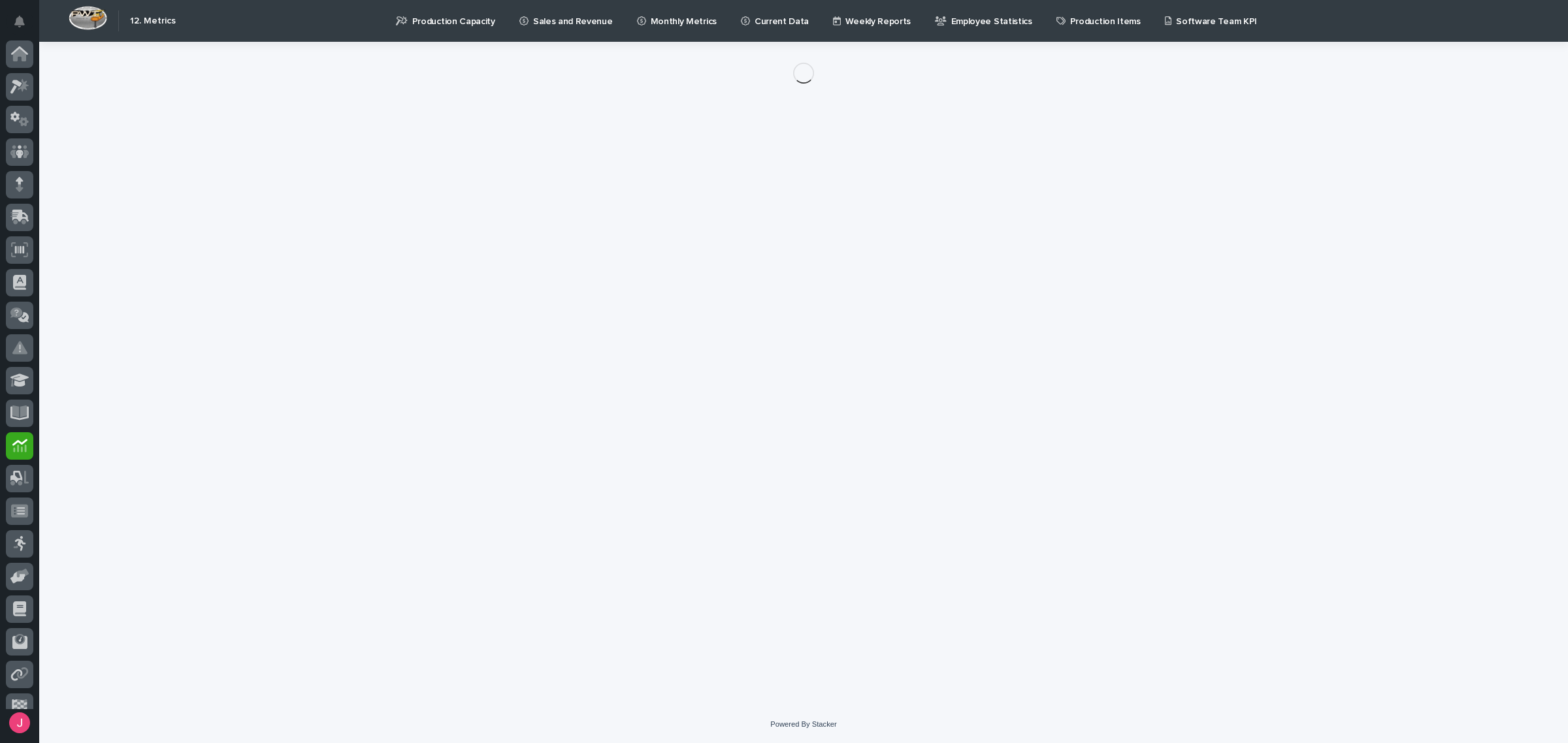
scroll to position [49, 0]
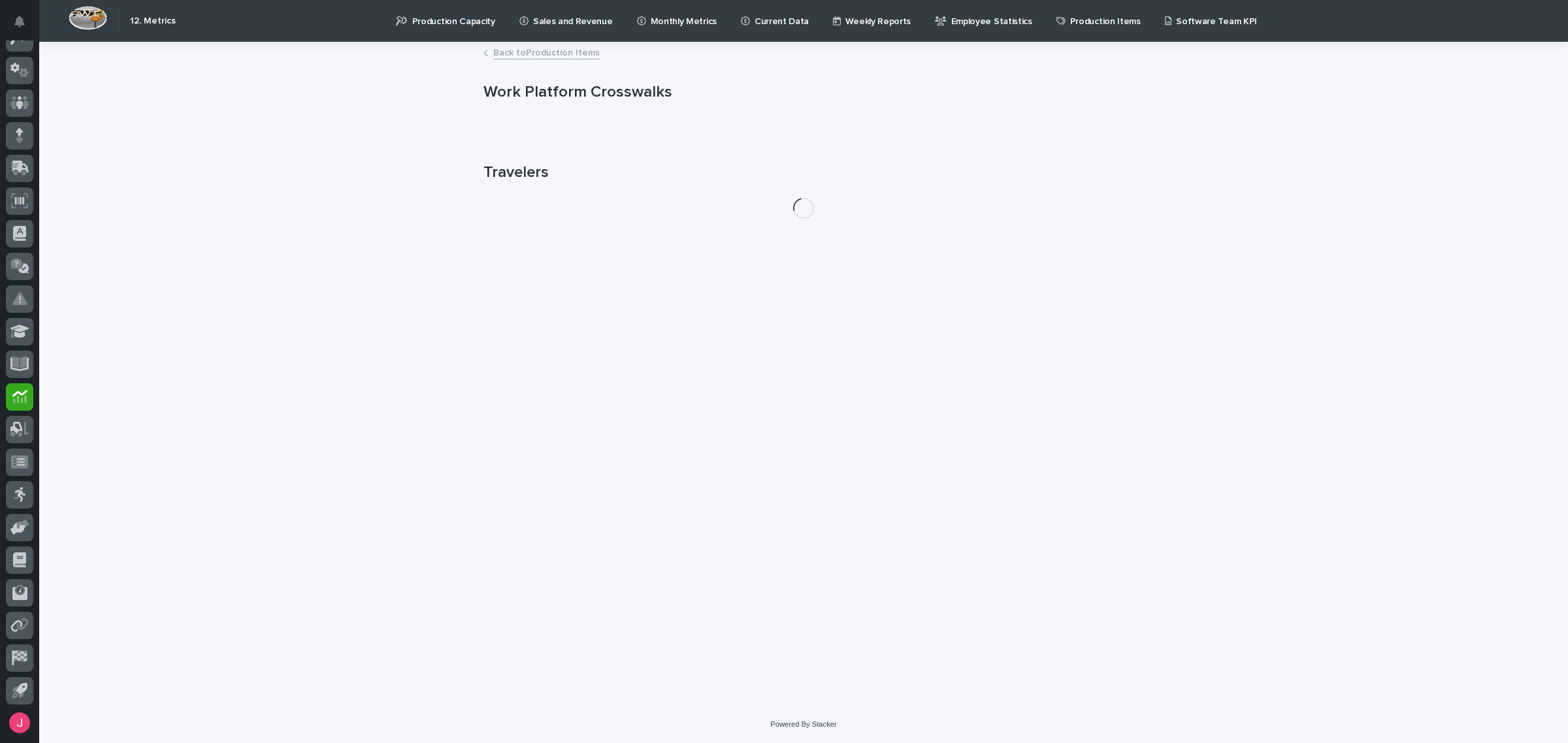
drag, startPoint x: 276, startPoint y: 289, endPoint x: 423, endPoint y: 289, distance: 147.0
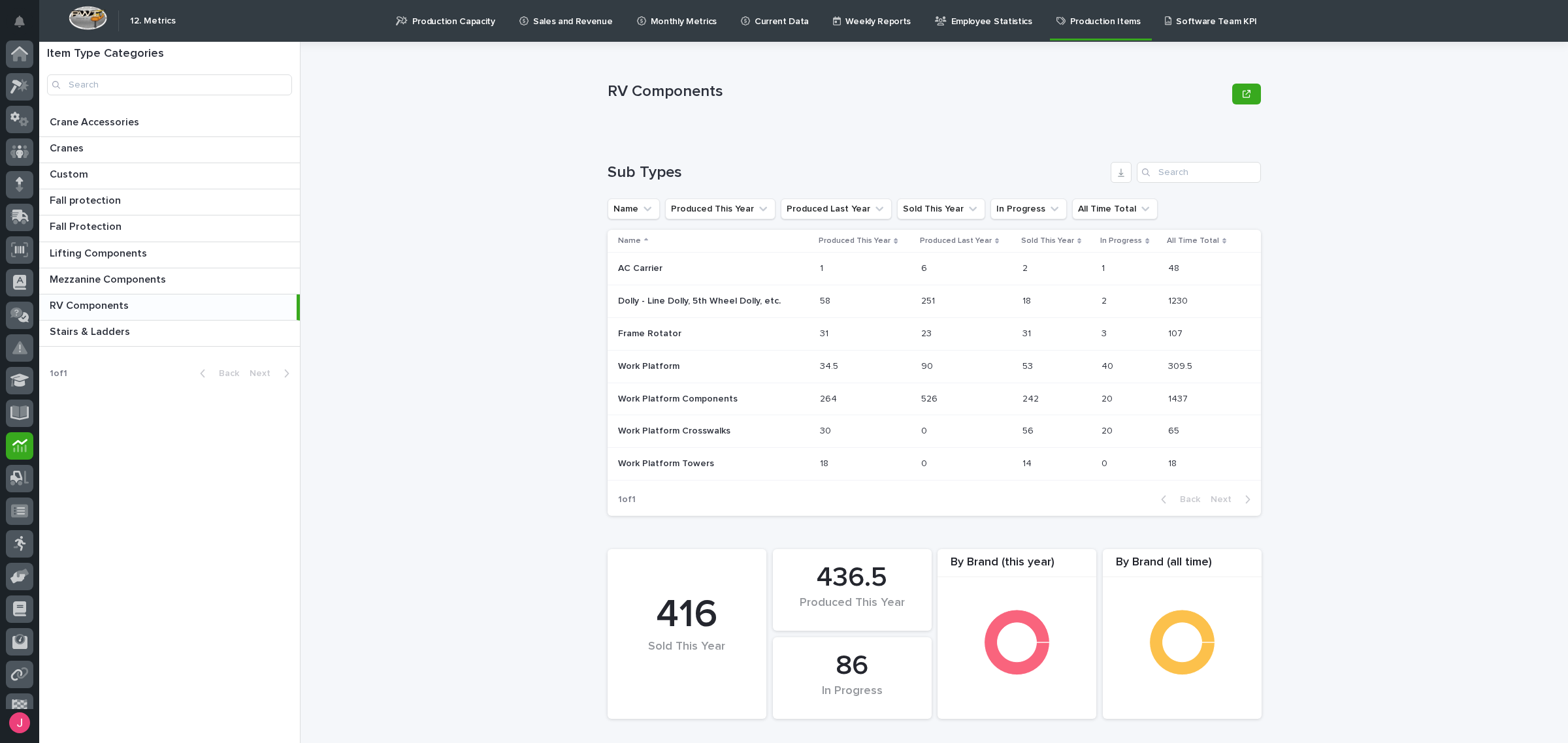
scroll to position [49, 0]
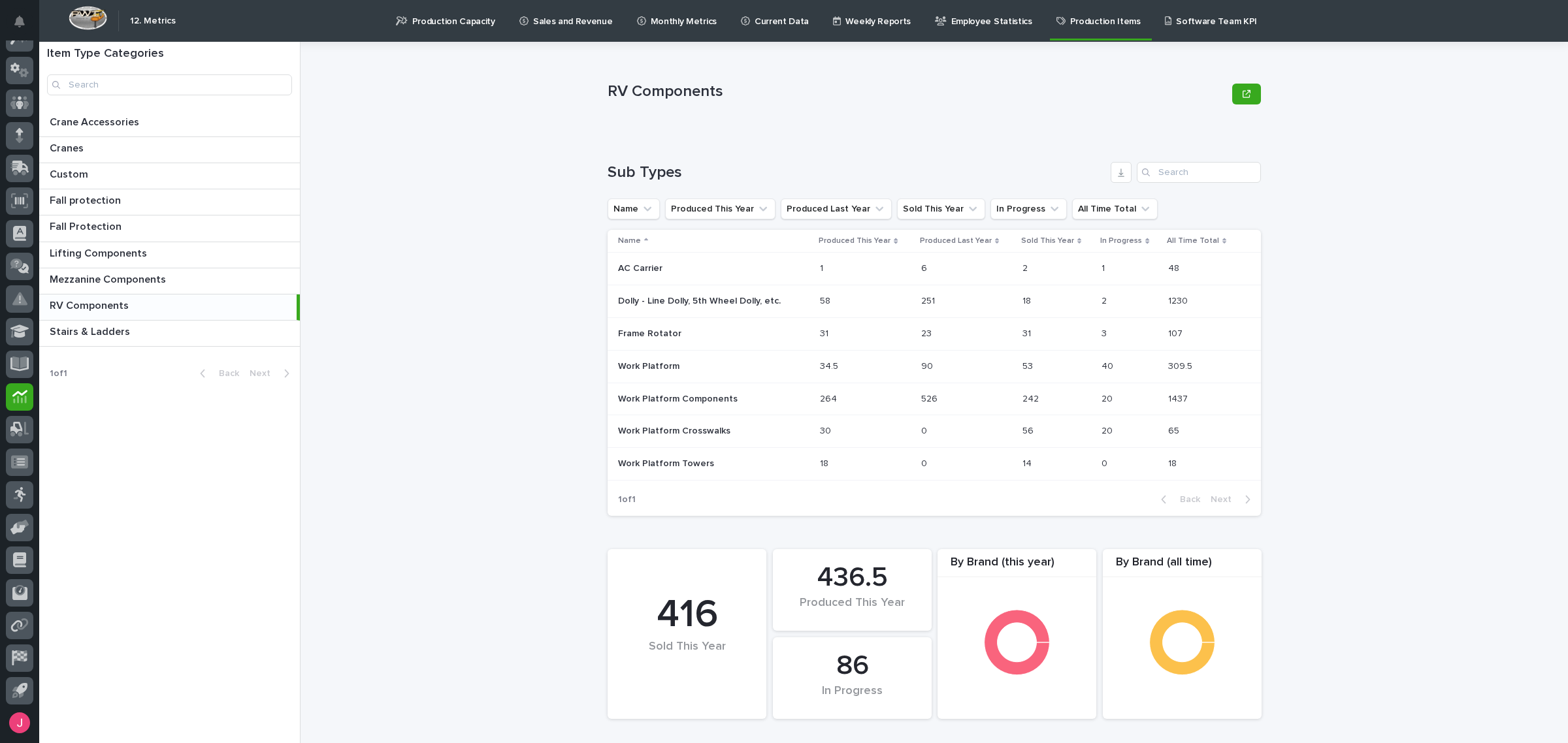
click at [360, 242] on div "RV Components RV Components Sorry, there was an error saving your record. Pleas…" at bounding box center [941, 392] width 1251 height 701
